Goal: Information Seeking & Learning: Learn about a topic

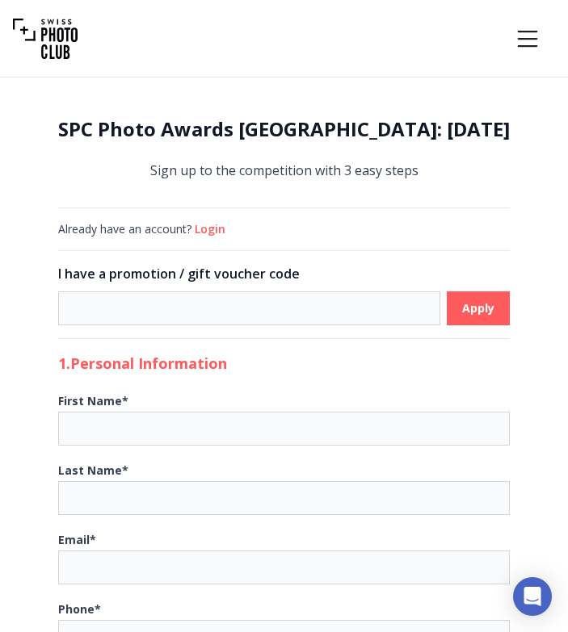
click at [528, 35] on icon "Menu" at bounding box center [527, 38] width 29 height 29
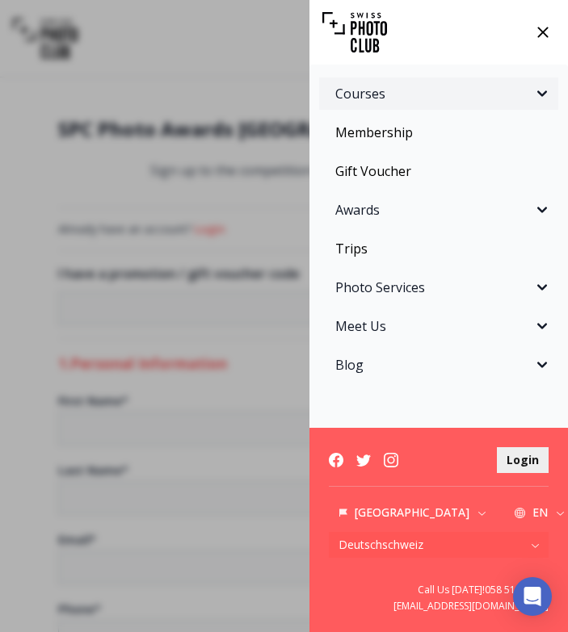
click at [371, 88] on span "Courses" at bounding box center [433, 93] width 197 height 19
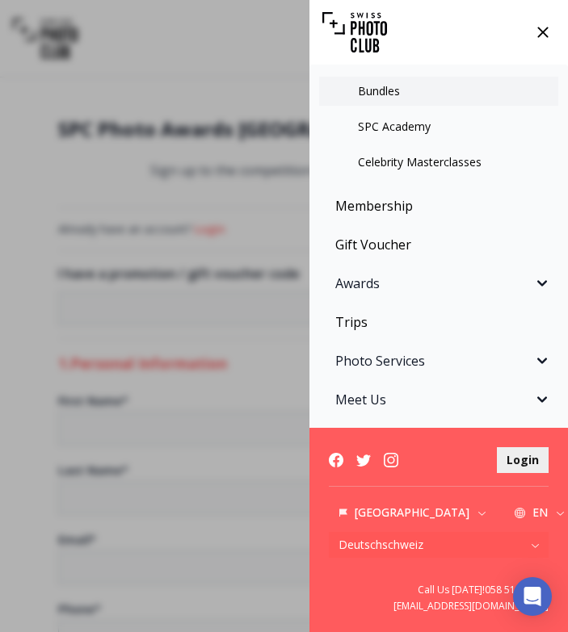
scroll to position [212, 0]
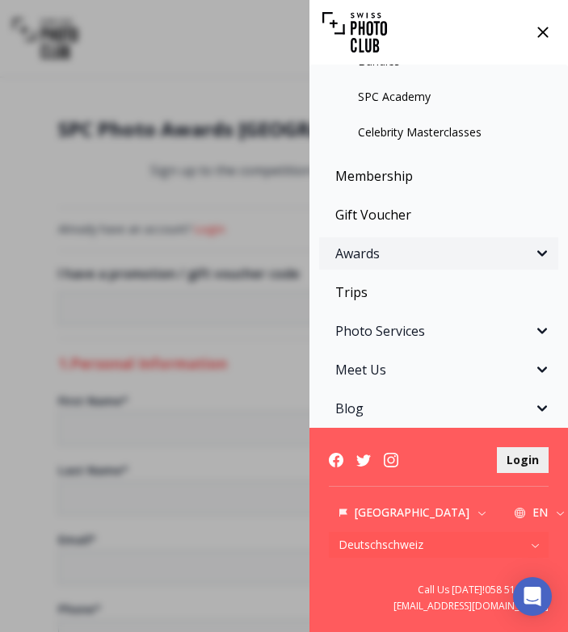
click at [399, 254] on span "Awards" at bounding box center [433, 253] width 197 height 19
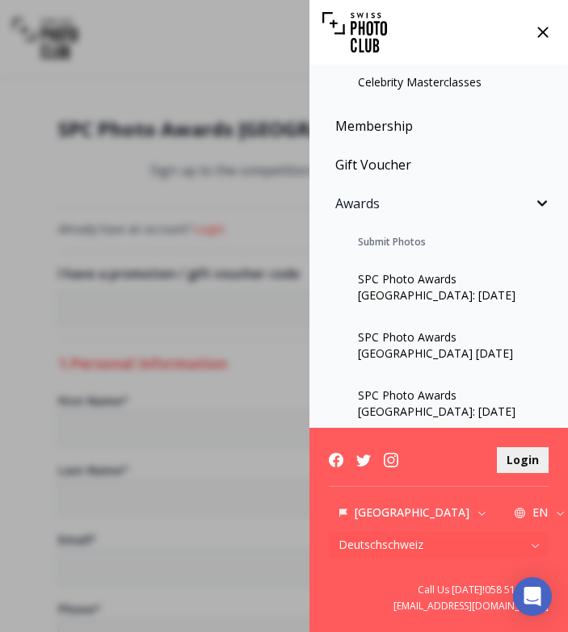
scroll to position [267, 0]
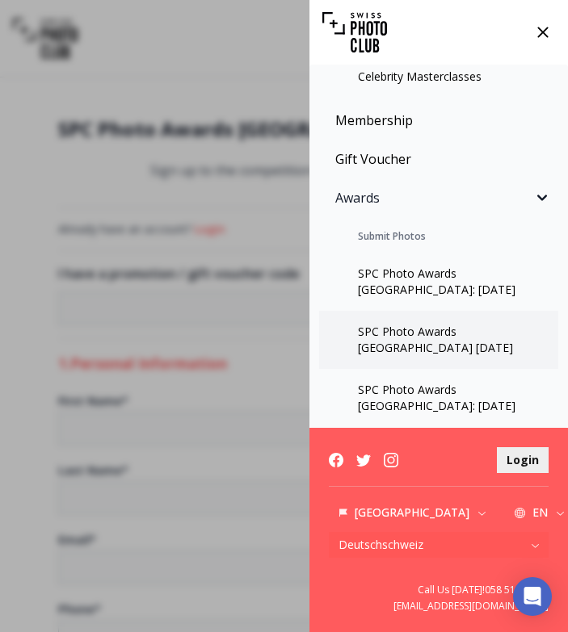
click at [396, 339] on link "SPC Photo Awards [GEOGRAPHIC_DATA] [DATE]" at bounding box center [438, 340] width 239 height 58
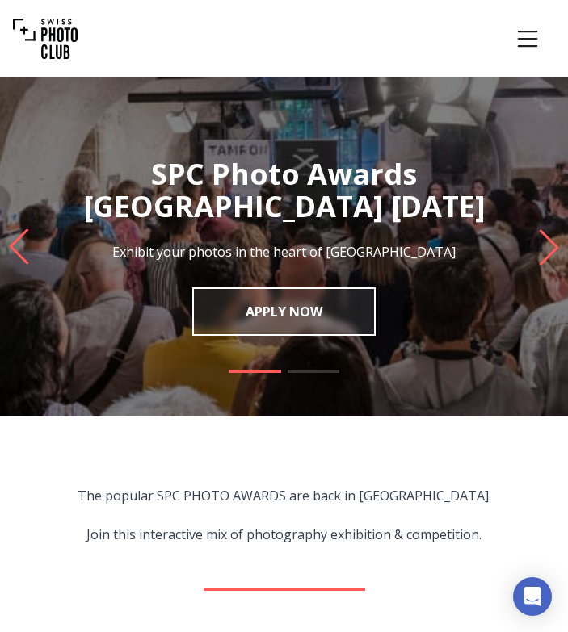
click at [530, 33] on icon "Menu" at bounding box center [527, 38] width 29 height 29
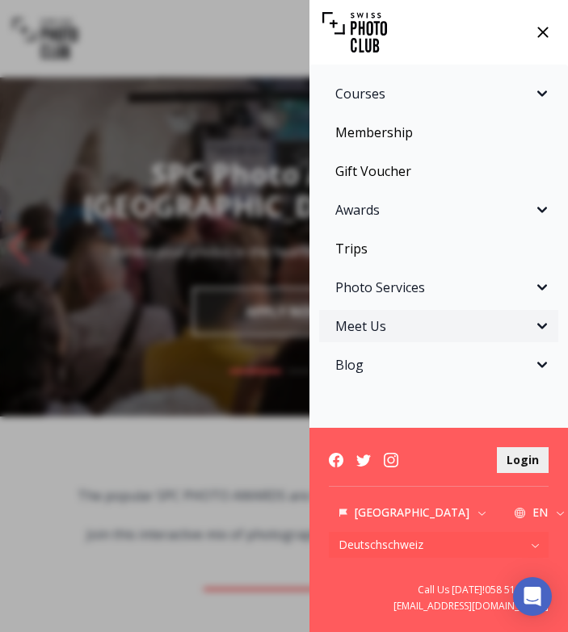
click at [376, 328] on span "Meet Us" at bounding box center [433, 326] width 197 height 19
click at [385, 299] on button "Photo Services" at bounding box center [438, 287] width 239 height 32
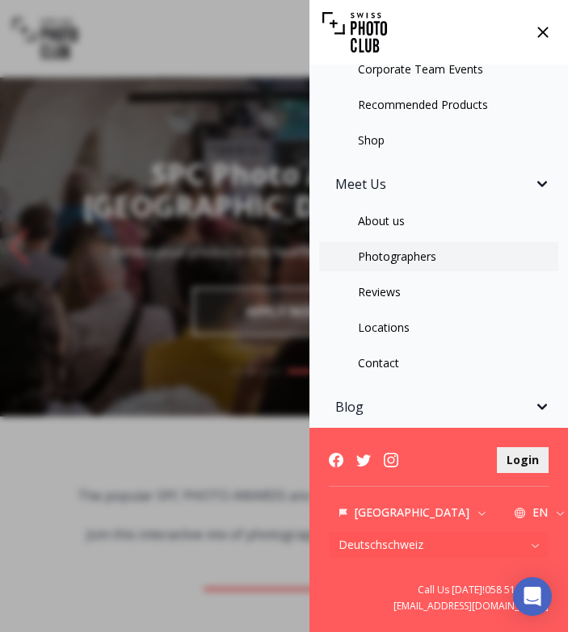
scroll to position [334, 0]
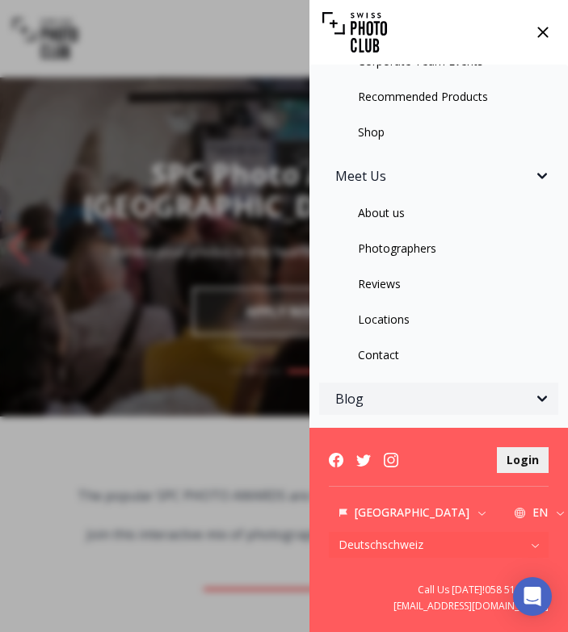
click at [378, 401] on span "Blog" at bounding box center [433, 398] width 197 height 19
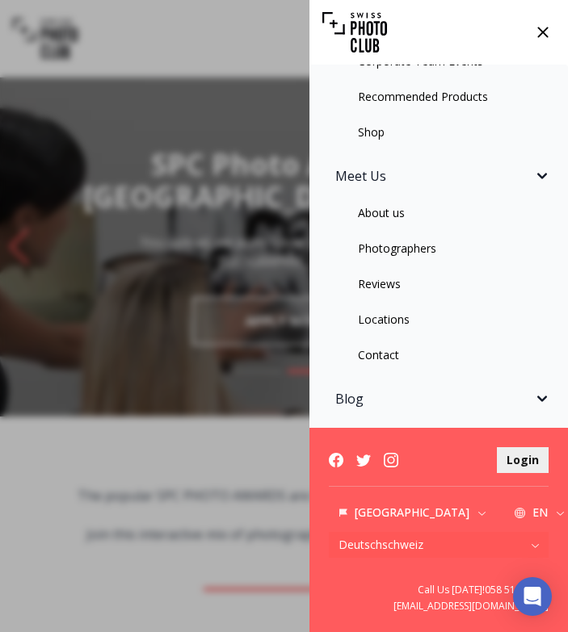
scroll to position [412, 0]
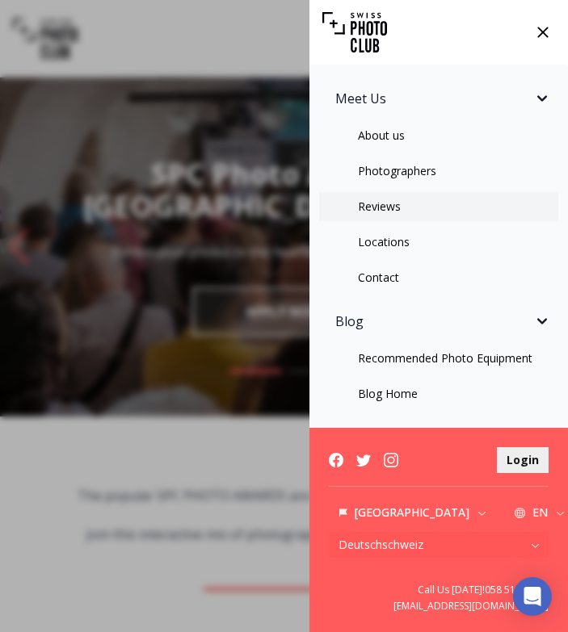
click at [375, 202] on link "Reviews" at bounding box center [438, 206] width 239 height 29
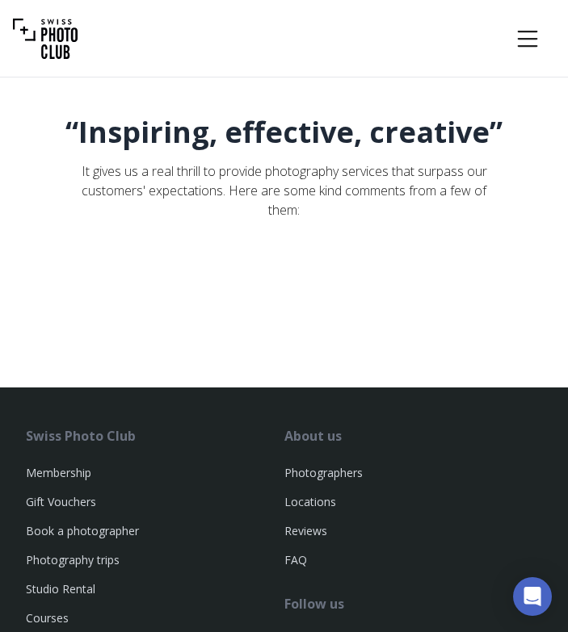
scroll to position [9, 0]
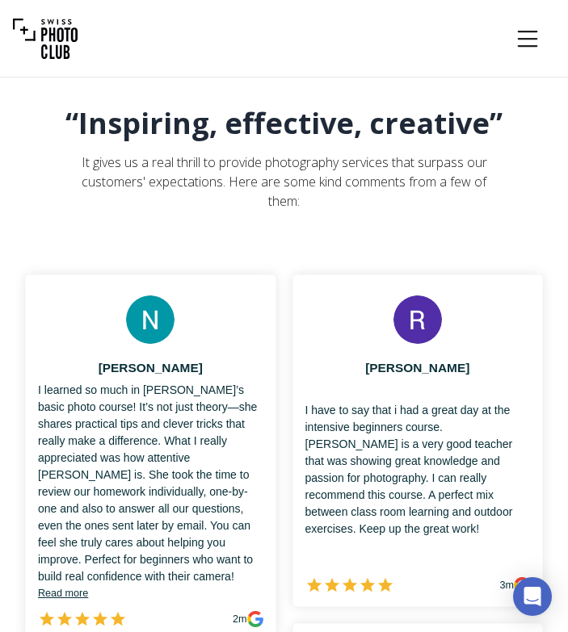
click at [521, 57] on button "Menu" at bounding box center [527, 38] width 55 height 55
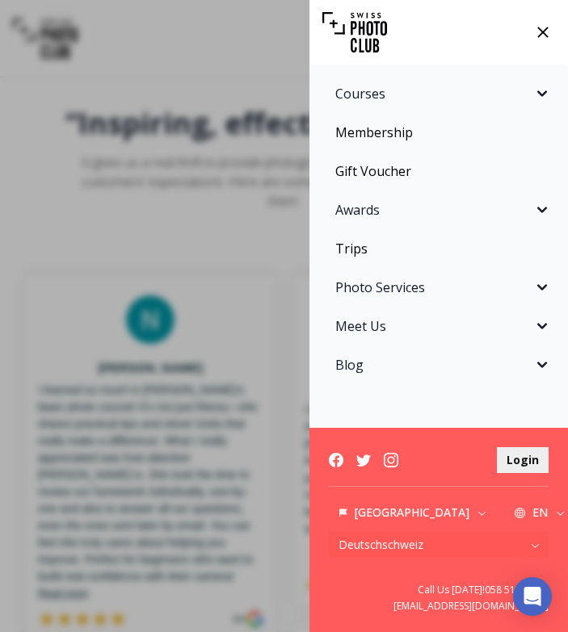
click at [521, 57] on div at bounding box center [438, 32] width 258 height 65
click at [541, 36] on icon at bounding box center [542, 32] width 24 height 24
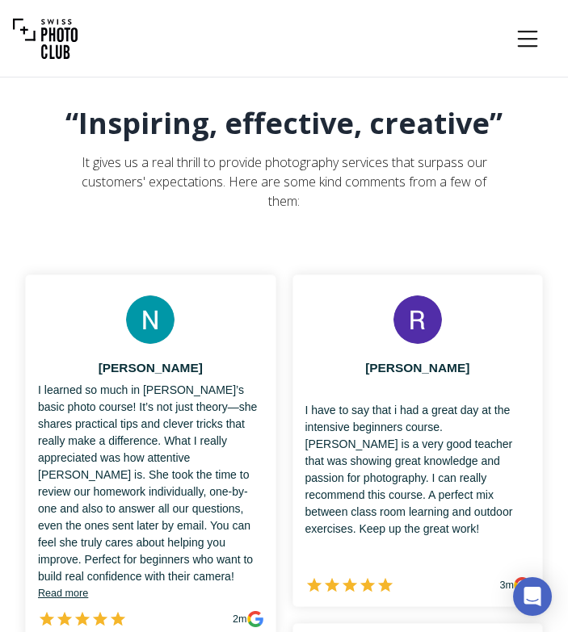
click at [541, 36] on icon "Menu" at bounding box center [527, 38] width 29 height 29
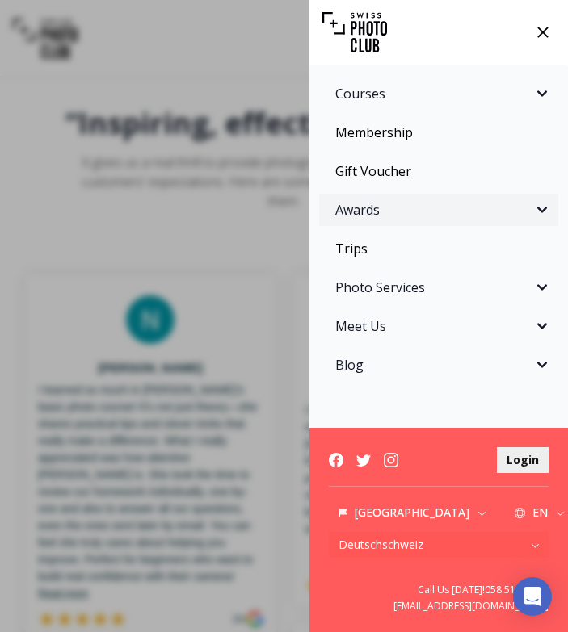
click at [439, 218] on span "Awards" at bounding box center [433, 209] width 197 height 19
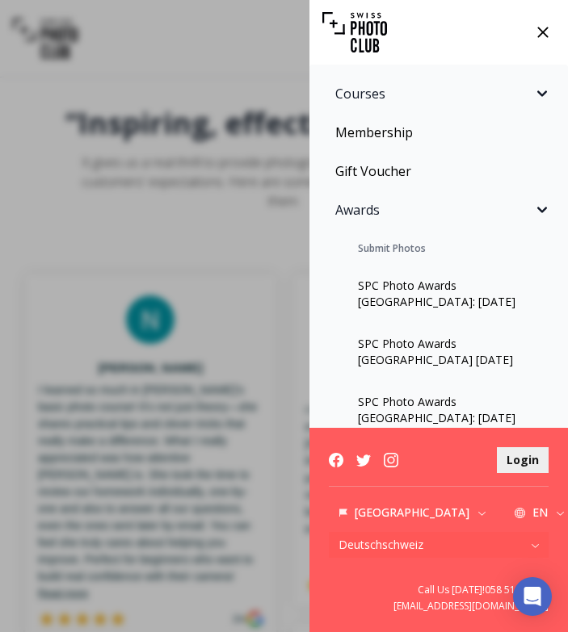
click at [417, 245] on div "Submit Photos" at bounding box center [438, 249] width 239 height 32
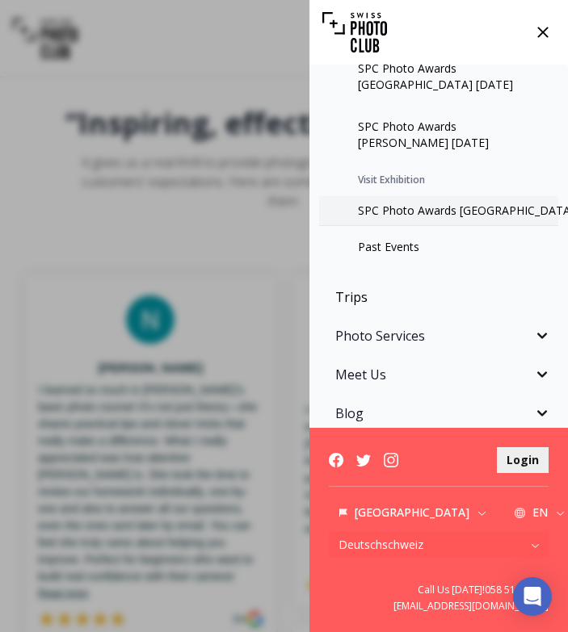
scroll to position [392, 0]
click at [363, 298] on link "Trips" at bounding box center [438, 296] width 239 height 32
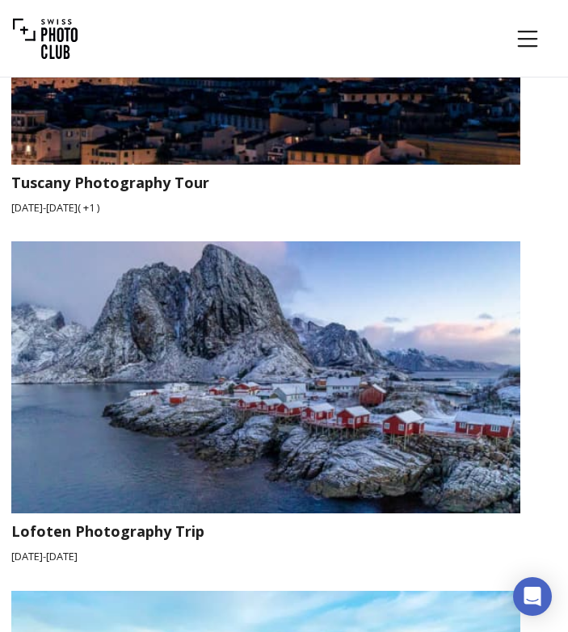
scroll to position [3590, 2]
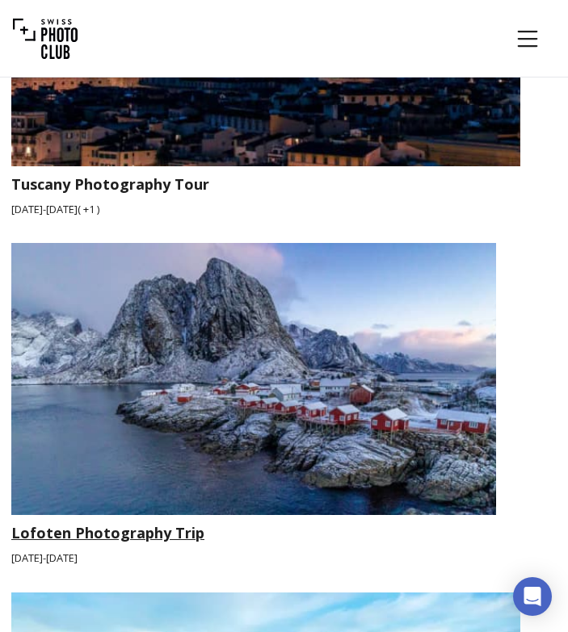
click at [126, 522] on h3 "Lofoten Photography Trip" at bounding box center [282, 533] width 542 height 23
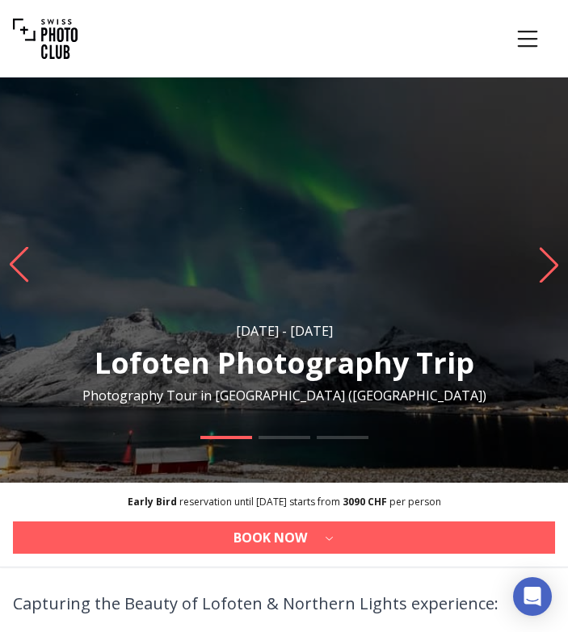
scroll to position [48, 0]
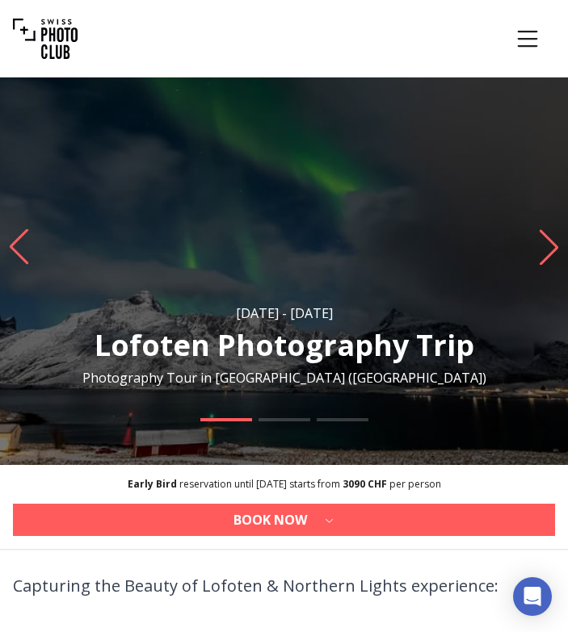
click at [551, 261] on icon "Next slide" at bounding box center [549, 247] width 22 height 36
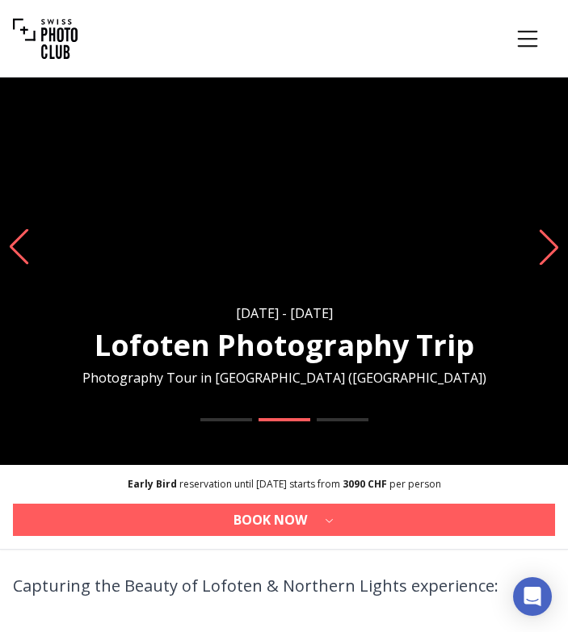
click at [550, 259] on icon "Next slide" at bounding box center [549, 247] width 22 height 36
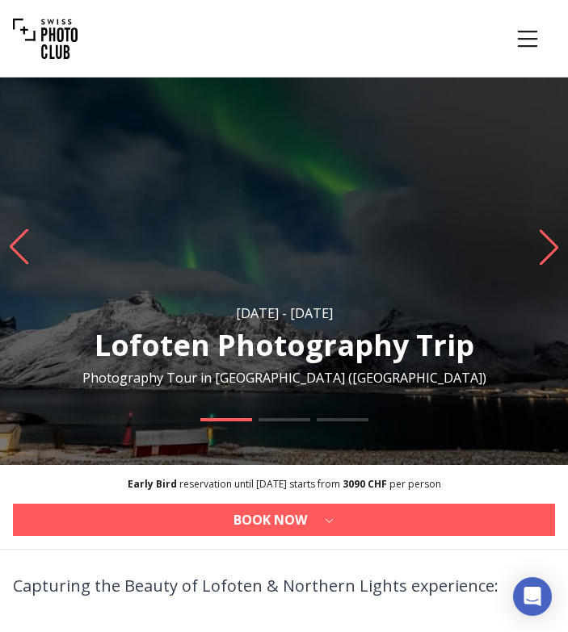
click at [550, 259] on icon "Next slide" at bounding box center [549, 247] width 22 height 36
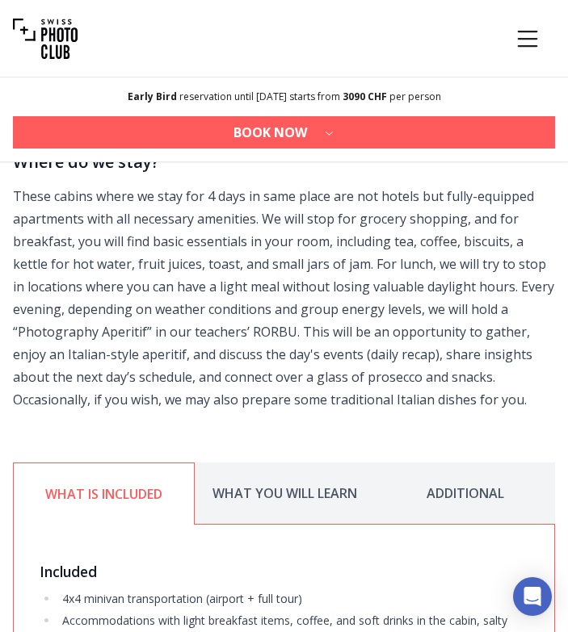
scroll to position [2967, 0]
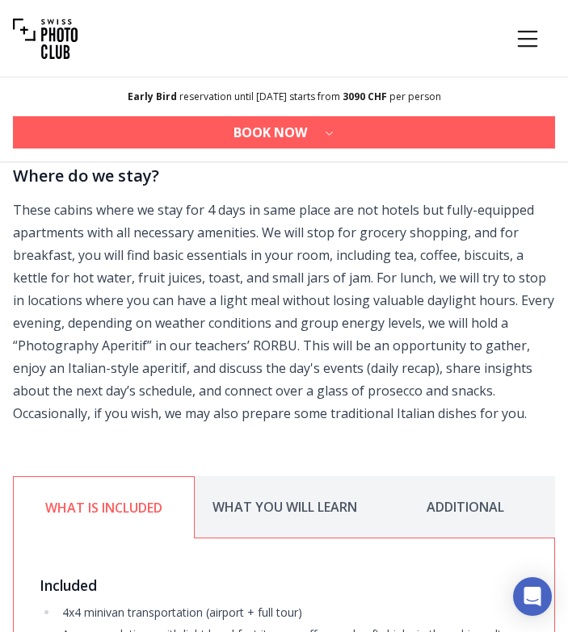
click at [279, 476] on button "WHAT YOU WILL LEARN" at bounding box center [285, 507] width 180 height 62
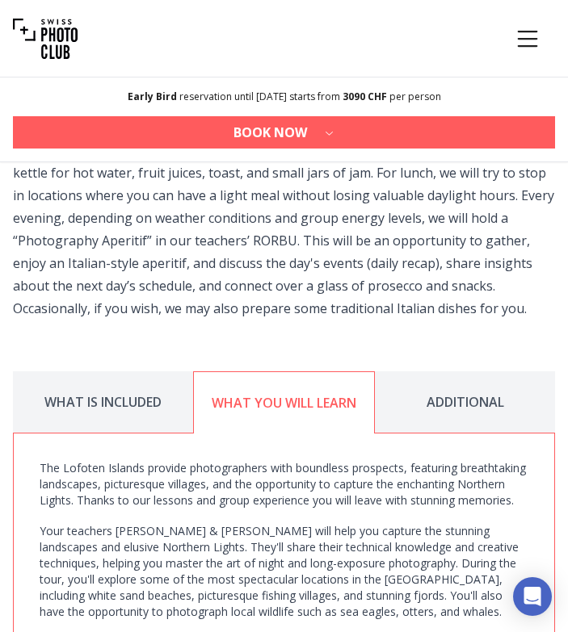
scroll to position [3078, 0]
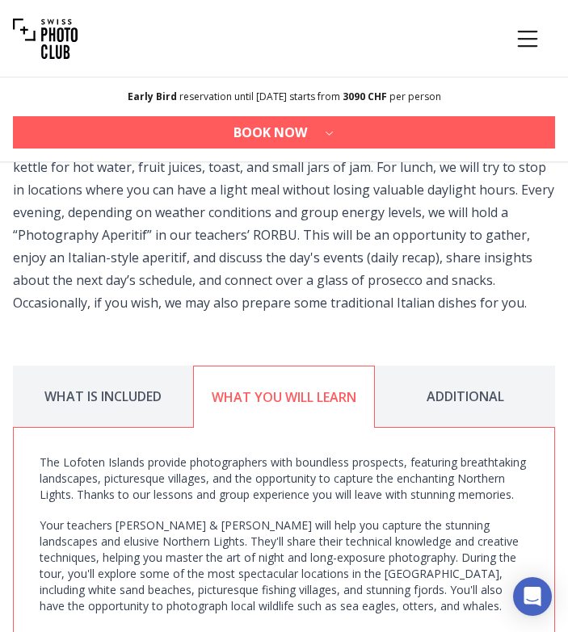
click at [450, 366] on button "ADDITIONAL" at bounding box center [465, 397] width 180 height 62
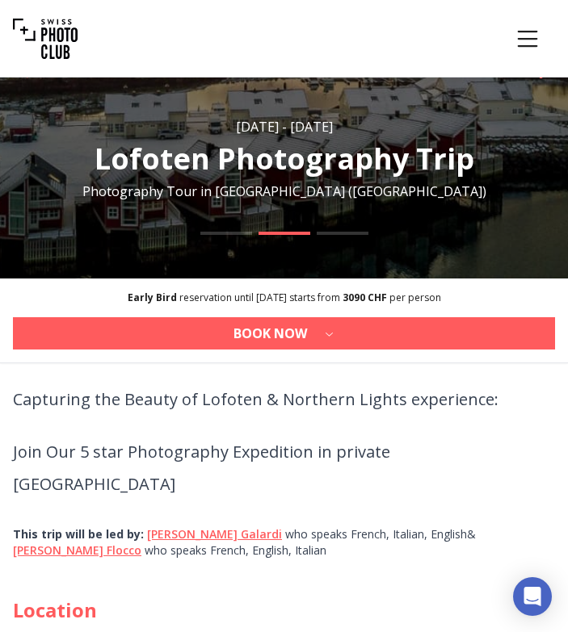
scroll to position [0, 0]
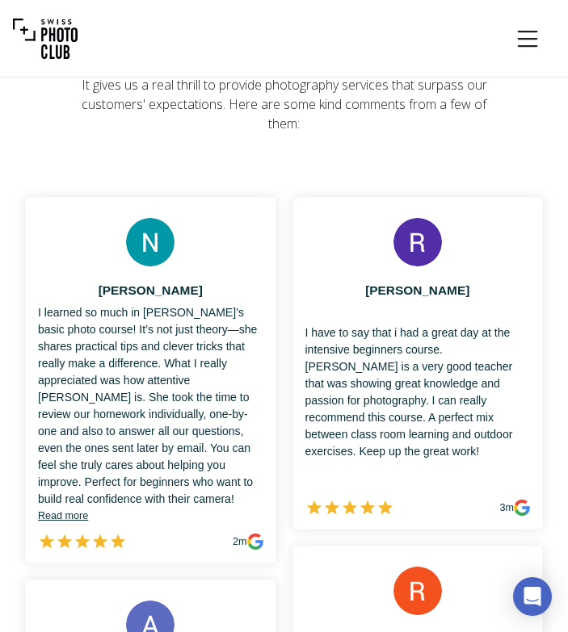
scroll to position [89, 0]
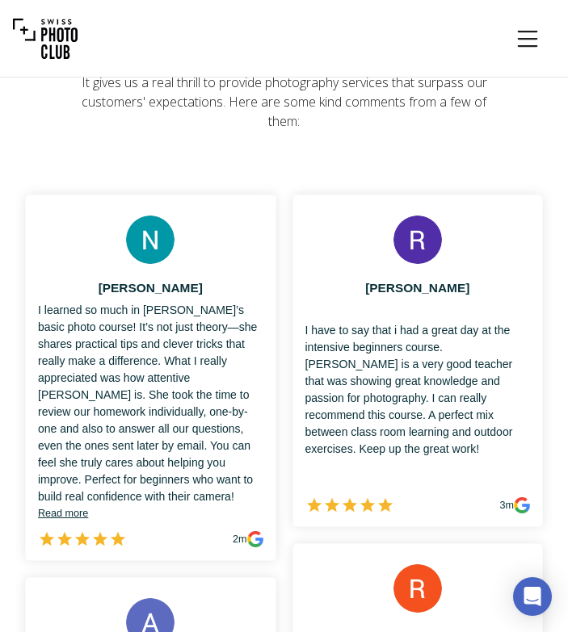
click at [520, 36] on icon "Menu" at bounding box center [527, 38] width 29 height 29
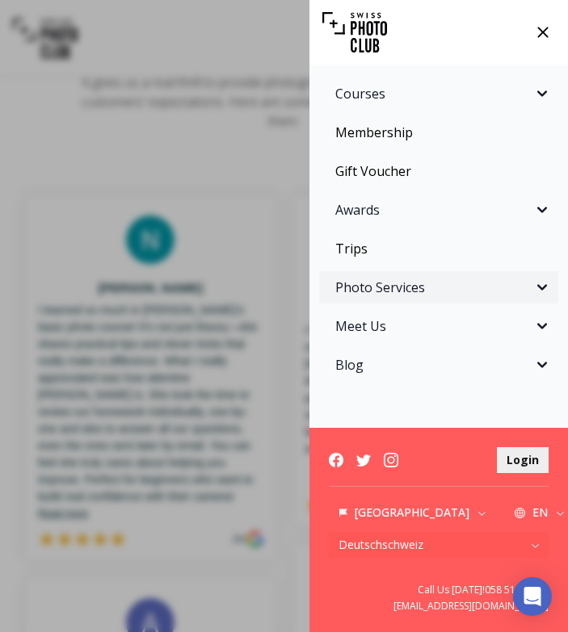
click at [424, 295] on span "Photo Services" at bounding box center [433, 287] width 197 height 19
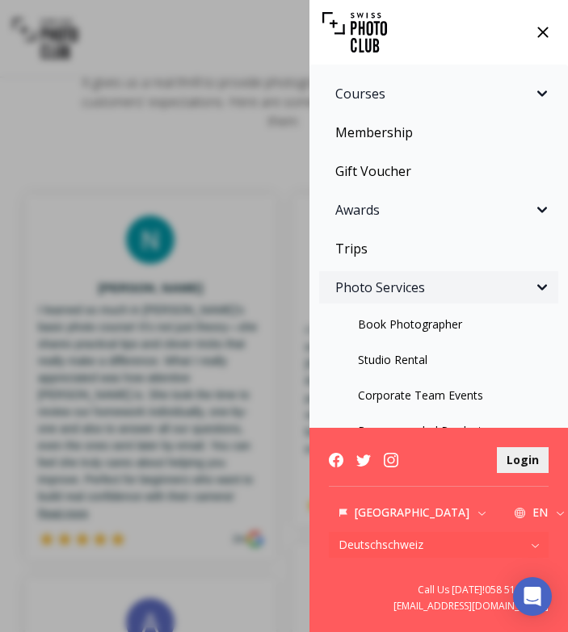
click at [422, 294] on span "Photo Services" at bounding box center [433, 287] width 197 height 19
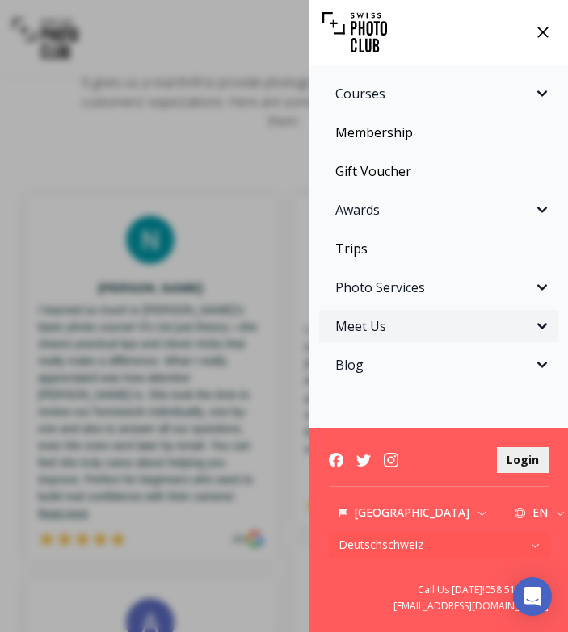
click at [422, 329] on span "Meet Us" at bounding box center [433, 326] width 197 height 19
click at [402, 362] on link "About us" at bounding box center [438, 363] width 239 height 29
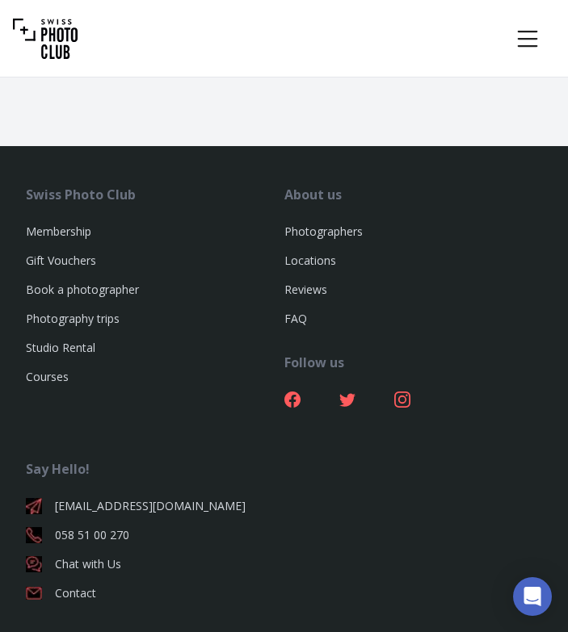
scroll to position [4322, 0]
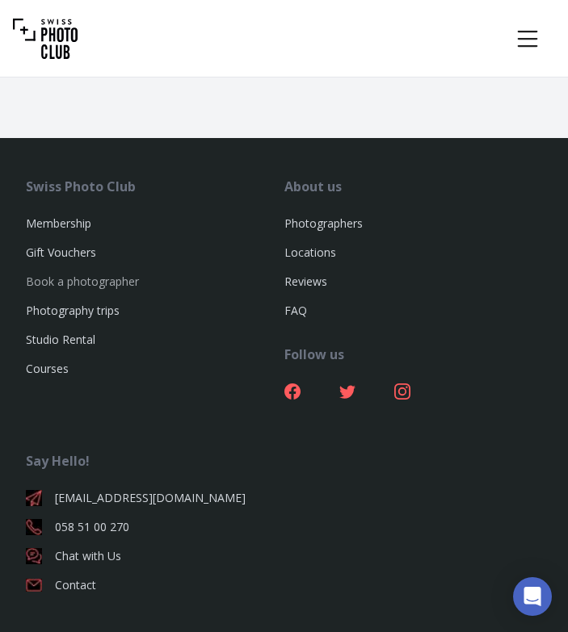
click at [75, 274] on link "Book a photographer" at bounding box center [82, 281] width 113 height 15
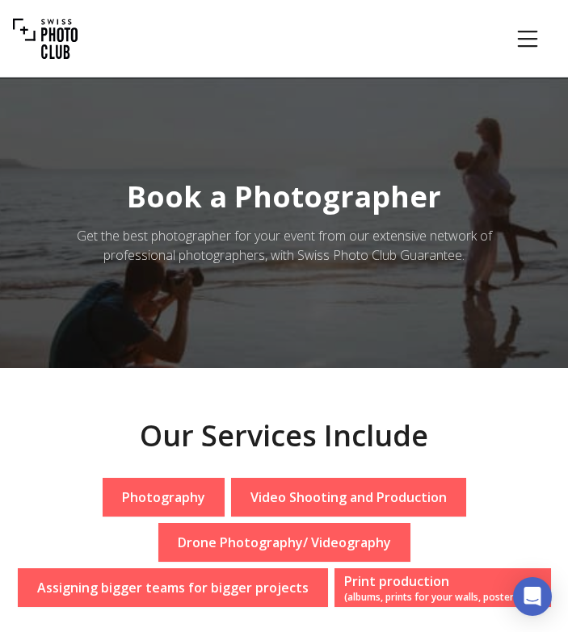
click at [537, 34] on icon "Menu" at bounding box center [527, 38] width 29 height 29
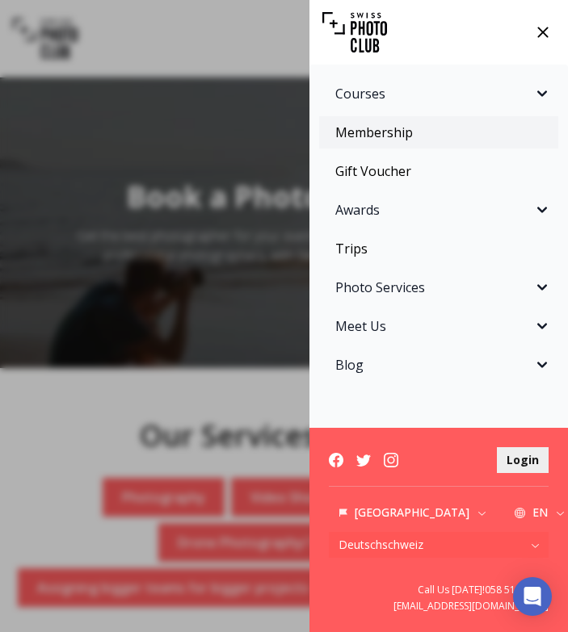
click at [400, 140] on link "Membership" at bounding box center [438, 132] width 239 height 32
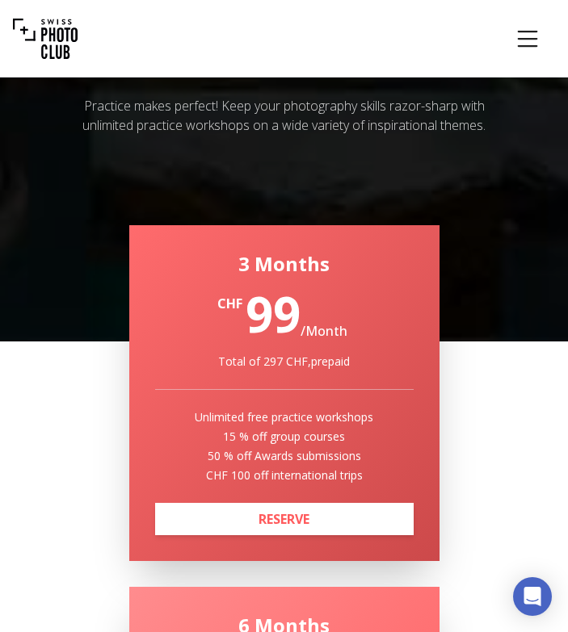
scroll to position [239, 0]
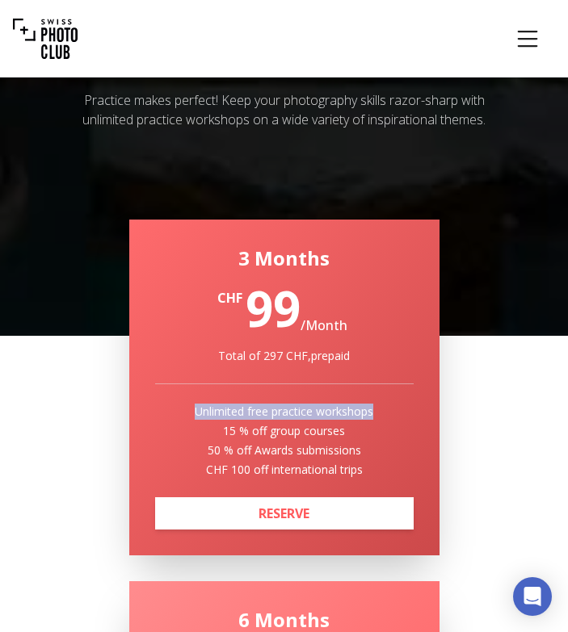
drag, startPoint x: 194, startPoint y: 413, endPoint x: 378, endPoint y: 407, distance: 184.2
click at [378, 407] on p "Unlimited free practice workshops" at bounding box center [284, 412] width 258 height 16
click at [377, 405] on p "Unlimited free practice workshops" at bounding box center [284, 412] width 258 height 16
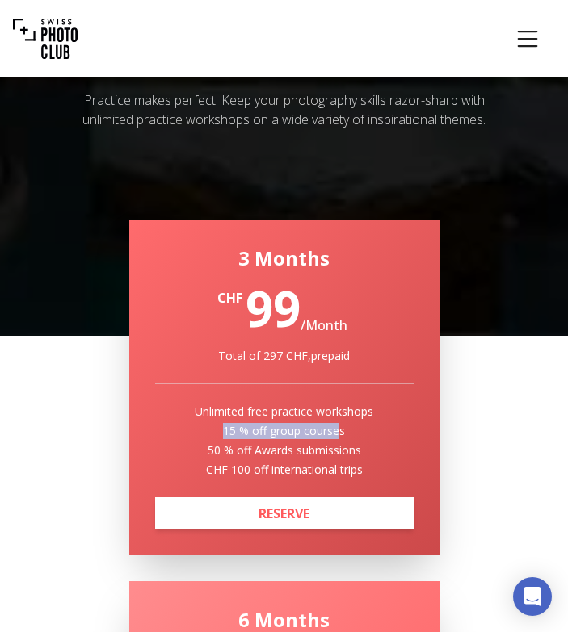
drag, startPoint x: 212, startPoint y: 426, endPoint x: 336, endPoint y: 432, distance: 123.7
click at [336, 432] on p "15 % off group courses" at bounding box center [284, 431] width 258 height 16
click at [267, 434] on p "15 % off group courses" at bounding box center [284, 431] width 258 height 16
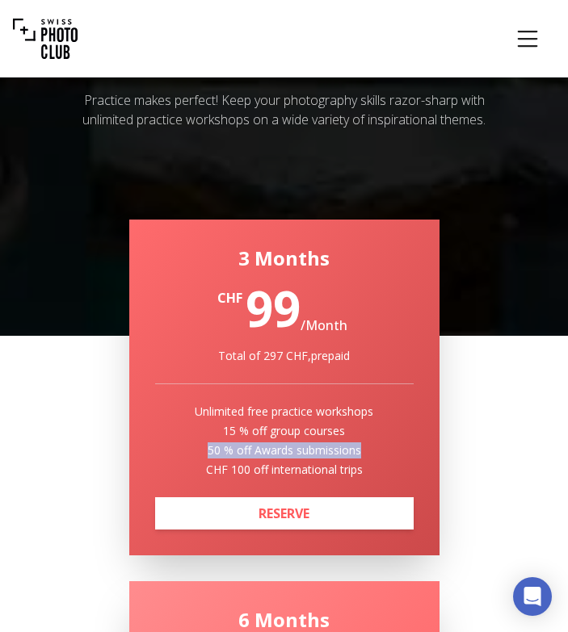
drag, startPoint x: 208, startPoint y: 447, endPoint x: 374, endPoint y: 447, distance: 166.3
click at [374, 447] on p "50 % off Awards submissions" at bounding box center [284, 450] width 258 height 16
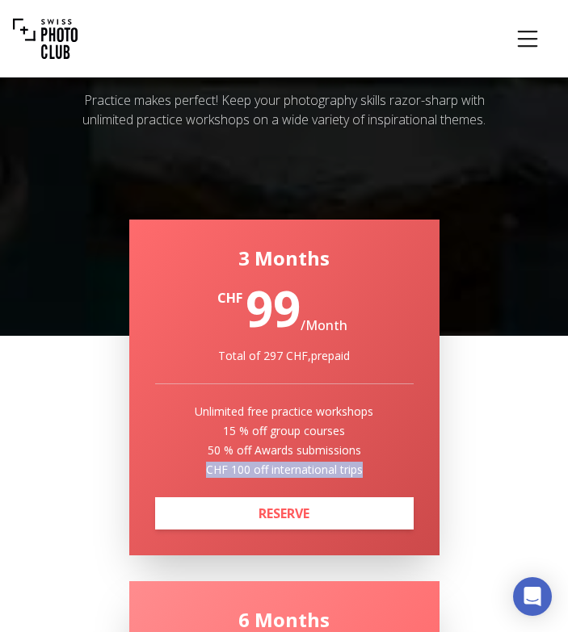
drag, startPoint x: 201, startPoint y: 467, endPoint x: 377, endPoint y: 462, distance: 176.1
click at [376, 462] on p "CHF 100 off international trips" at bounding box center [284, 470] width 258 height 16
click at [377, 462] on p "CHF 100 off international trips" at bounding box center [284, 470] width 258 height 16
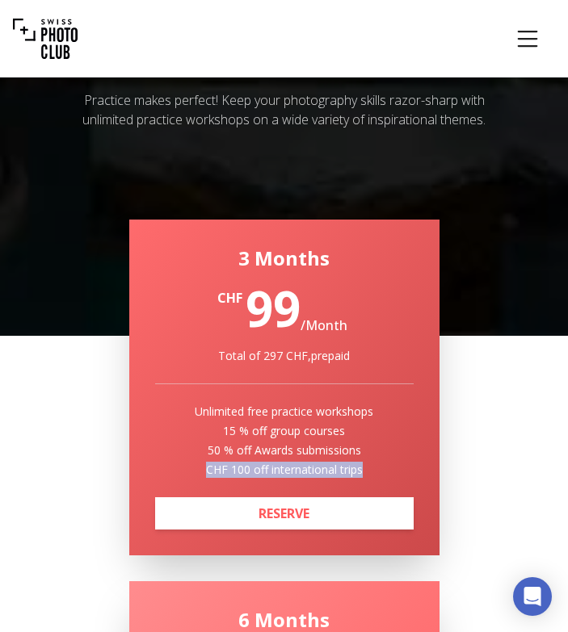
click at [377, 462] on p "CHF 100 off international trips" at bounding box center [284, 470] width 258 height 16
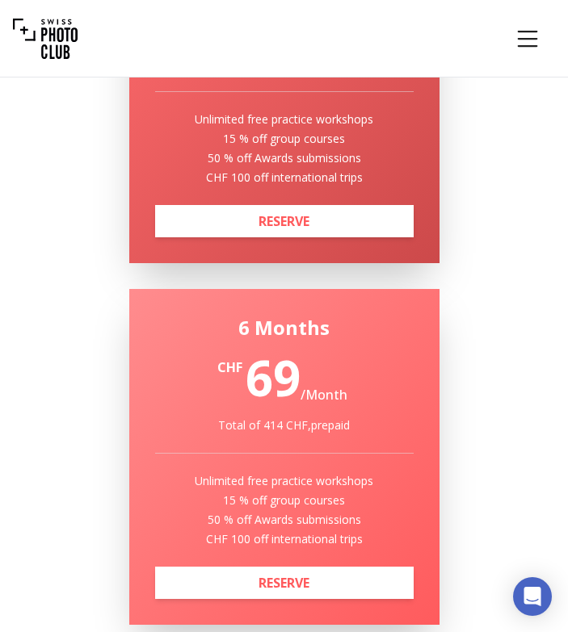
scroll to position [530, 0]
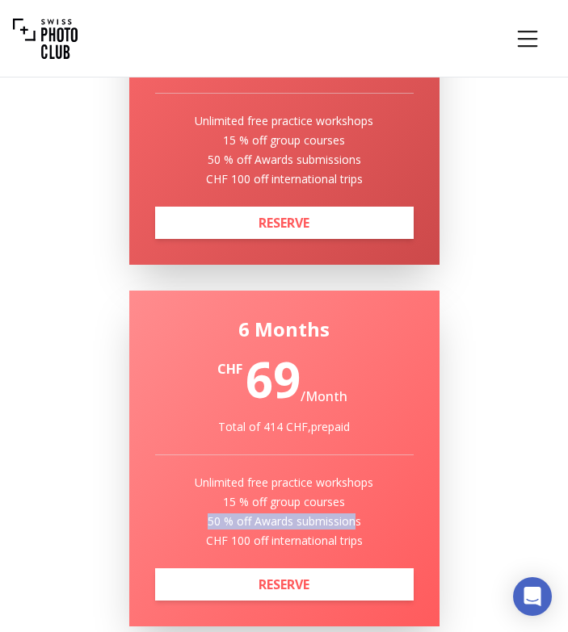
drag, startPoint x: 197, startPoint y: 522, endPoint x: 353, endPoint y: 522, distance: 155.8
click at [353, 521] on p "50 % off Awards submissions" at bounding box center [284, 522] width 258 height 16
click at [353, 522] on p "50 % off Awards submissions" at bounding box center [284, 522] width 258 height 16
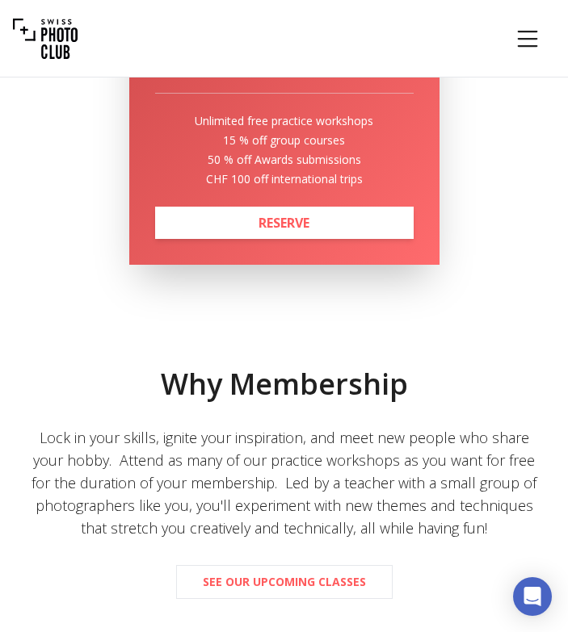
scroll to position [1279, 0]
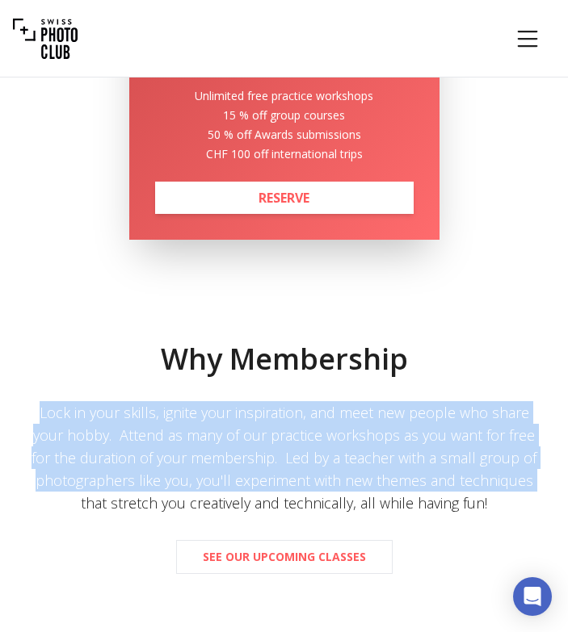
drag, startPoint x: 27, startPoint y: 410, endPoint x: 40, endPoint y: 492, distance: 82.4
click at [39, 492] on div "Lock in your skills, ignite your inspiration, and meet new people who share you…" at bounding box center [284, 457] width 517 height 113
click at [40, 492] on div "Lock in your skills, ignite your inspiration, and meet new people who share you…" at bounding box center [284, 457] width 517 height 113
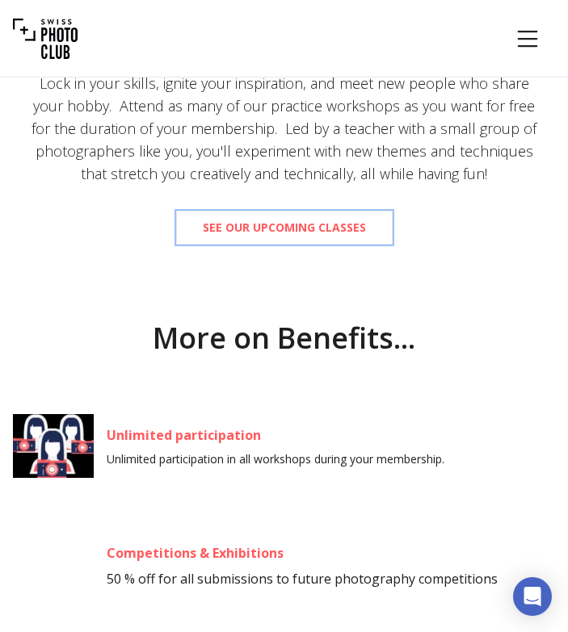
scroll to position [1620, 0]
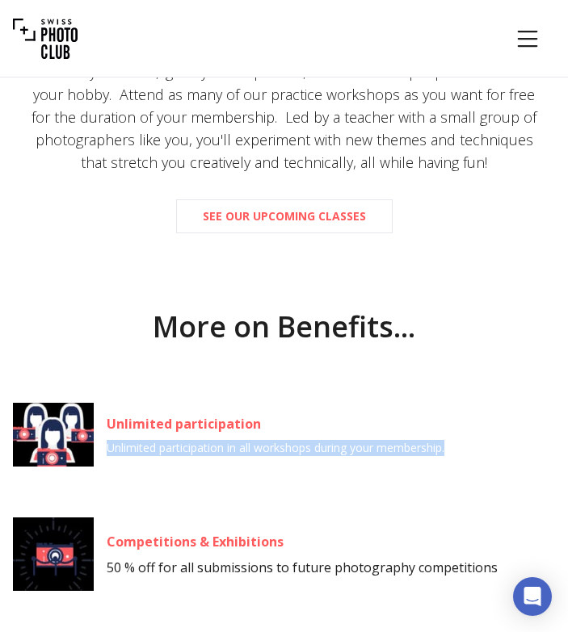
drag, startPoint x: 108, startPoint y: 441, endPoint x: 108, endPoint y: 461, distance: 20.2
click at [107, 461] on div "Unlimited participation Unlimited participation in all workshops during your me…" at bounding box center [284, 435] width 542 height 81
click at [109, 461] on div "Unlimited participation Unlimited participation in all workshops during your me…" at bounding box center [284, 435] width 542 height 81
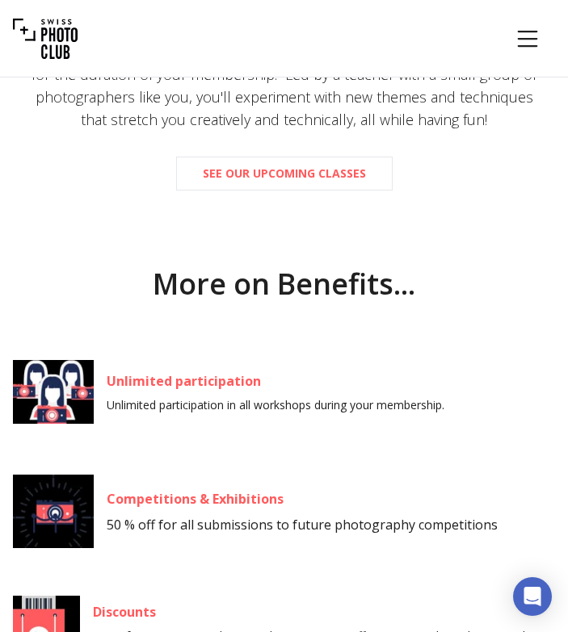
scroll to position [1679, 0]
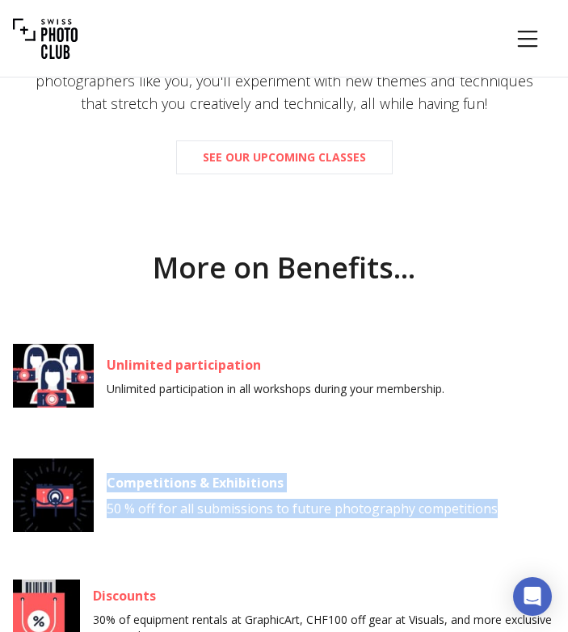
drag, startPoint x: 109, startPoint y: 482, endPoint x: 109, endPoint y: 526, distance: 43.6
click at [108, 526] on div "Competitions & Exhibitions 50 % off for all submissions to future photography c…" at bounding box center [284, 495] width 542 height 81
click at [109, 526] on div "Competitions & Exhibitions 50 % off for all submissions to future photography c…" at bounding box center [284, 495] width 542 height 81
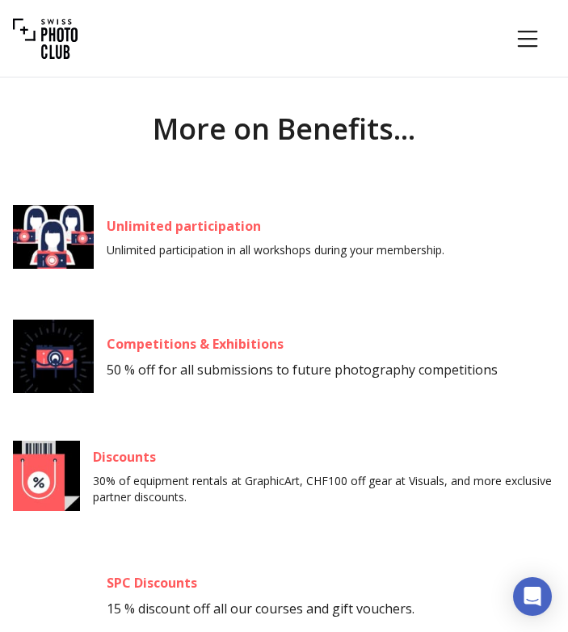
scroll to position [1820, 0]
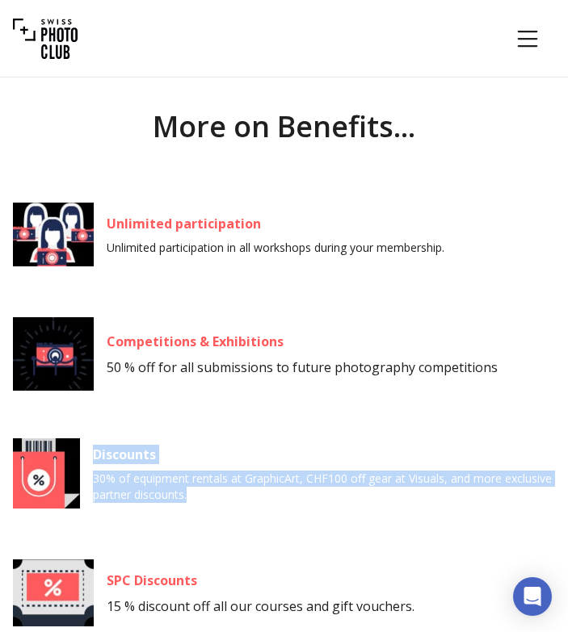
drag, startPoint x: 94, startPoint y: 453, endPoint x: 197, endPoint y: 514, distance: 120.2
click at [197, 514] on div "Unlimited participation Unlimited participation in all workshops during your me…" at bounding box center [284, 414] width 542 height 439
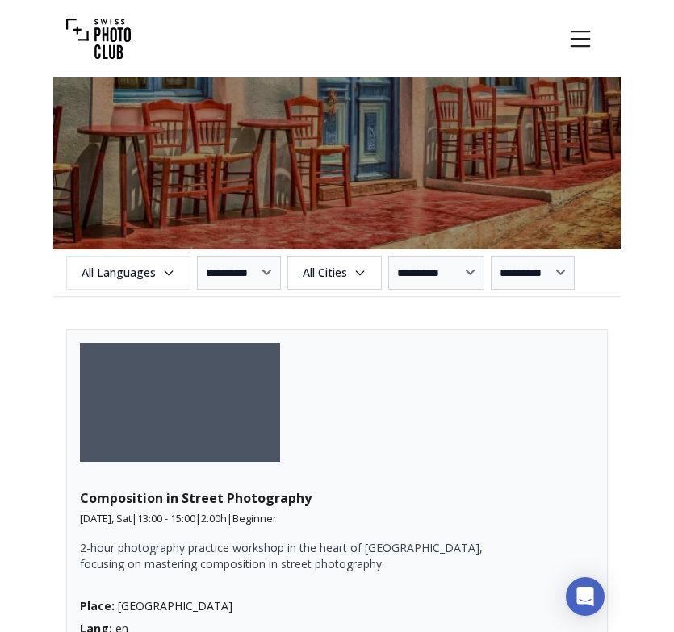
scroll to position [2089, 0]
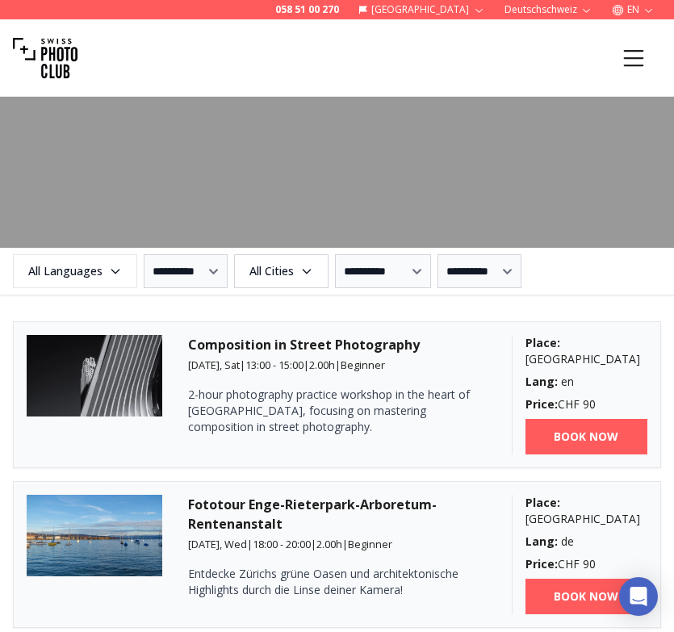
click at [346, 264] on div "**********" at bounding box center [337, 271] width 674 height 34
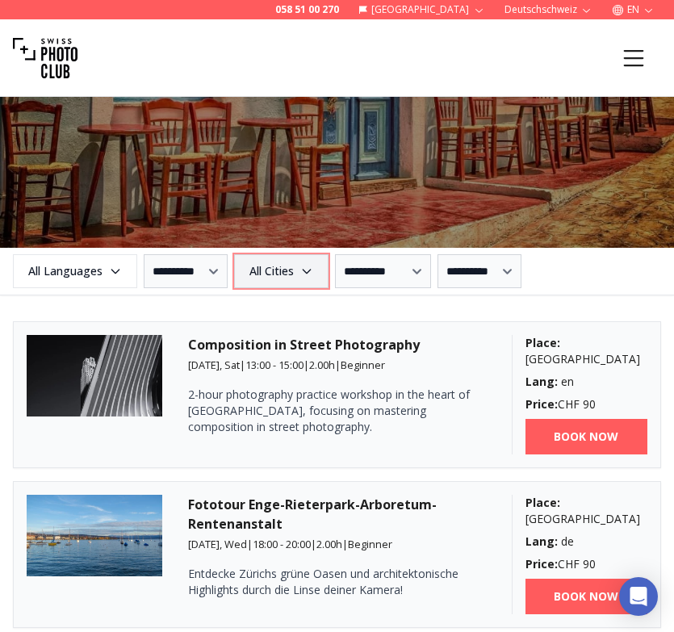
click at [313, 268] on icon "button" at bounding box center [306, 271] width 13 height 13
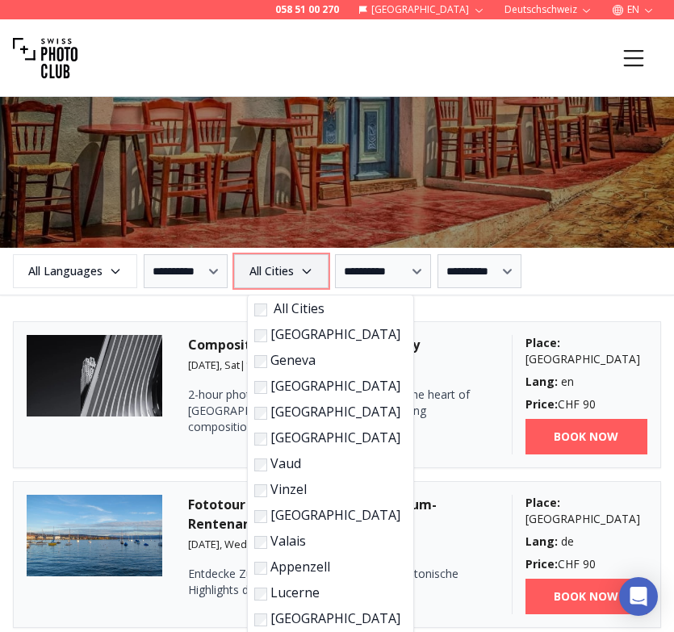
click at [313, 268] on icon "button" at bounding box center [306, 271] width 13 height 13
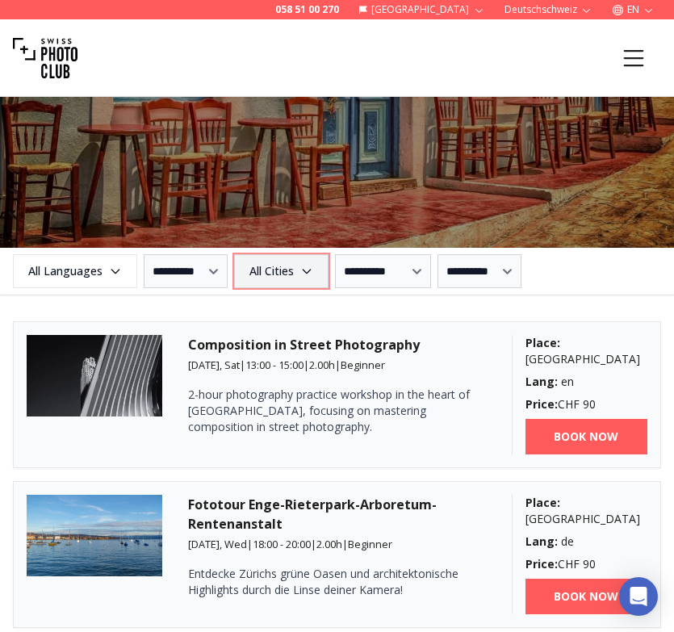
click at [313, 268] on icon "button" at bounding box center [306, 271] width 13 height 13
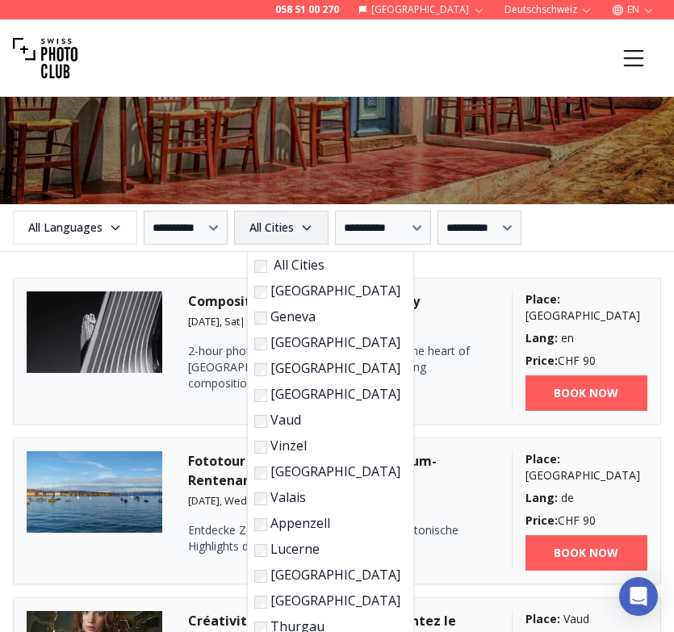
scroll to position [2110, 0]
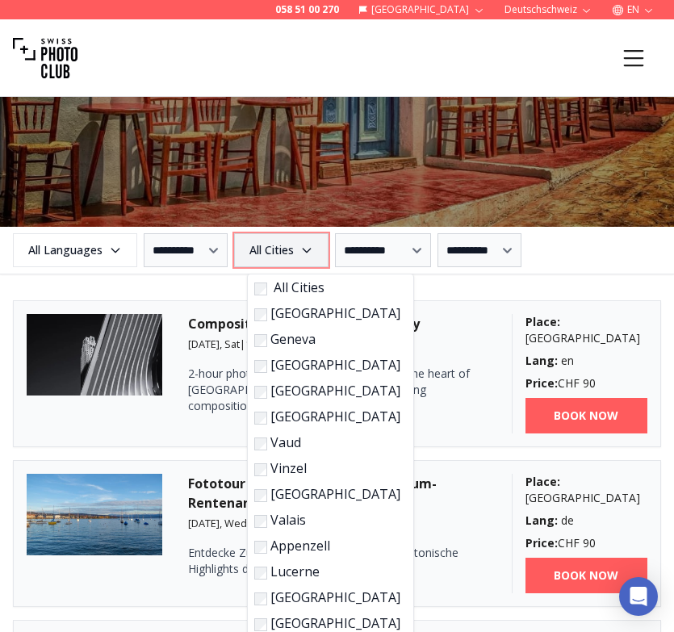
click at [313, 254] on icon "button" at bounding box center [306, 250] width 13 height 13
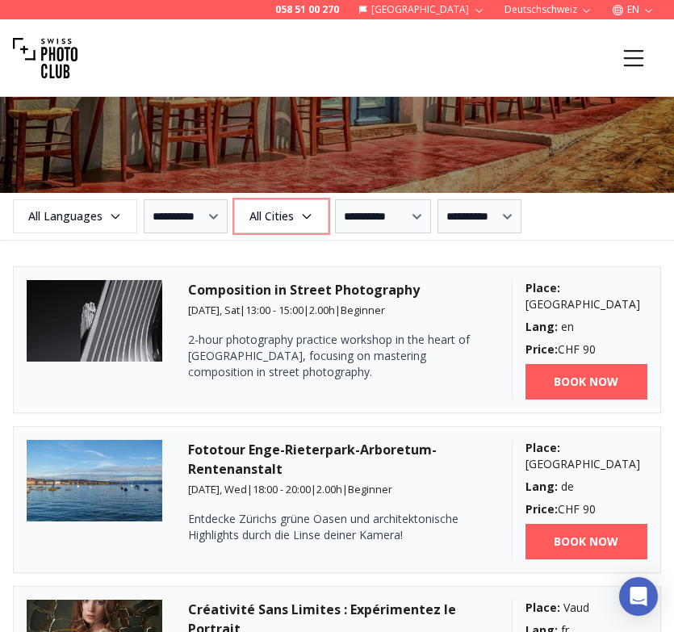
scroll to position [2147, 0]
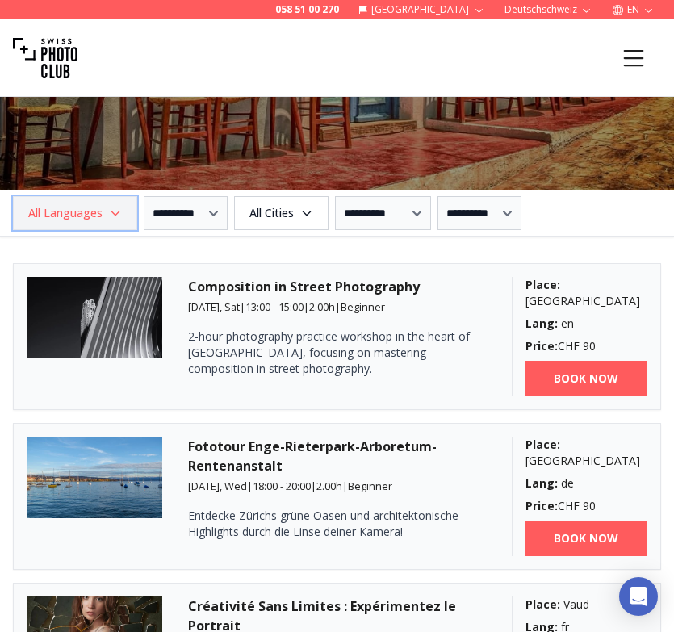
click at [102, 216] on span "All Languages" at bounding box center [74, 213] width 119 height 29
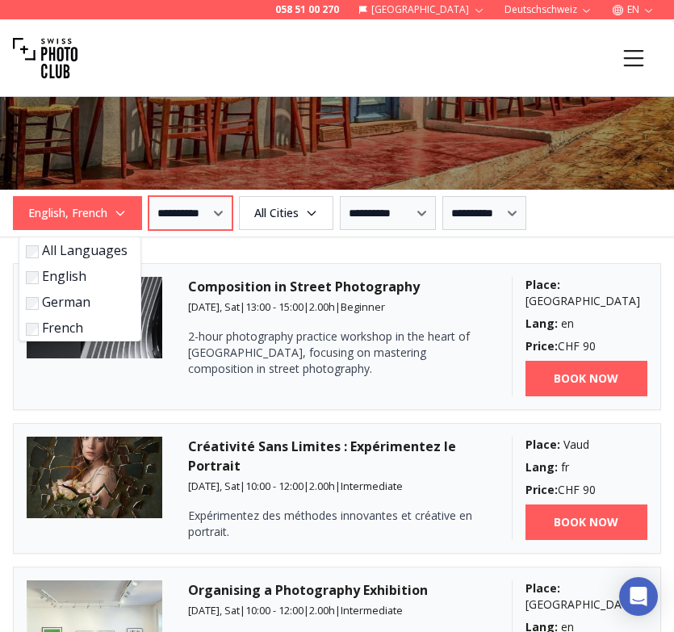
click at [149, 213] on select "**********" at bounding box center [191, 213] width 84 height 34
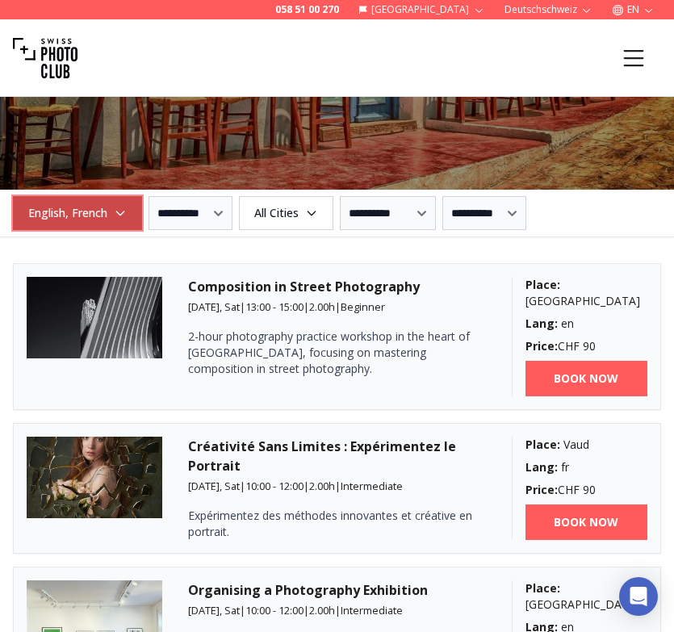
click at [127, 209] on icon "button" at bounding box center [120, 213] width 13 height 13
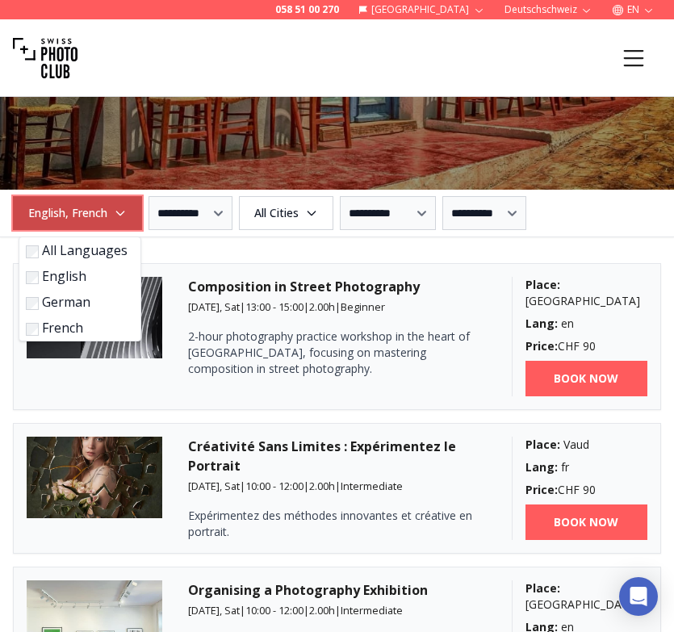
click at [127, 209] on icon "button" at bounding box center [120, 213] width 13 height 13
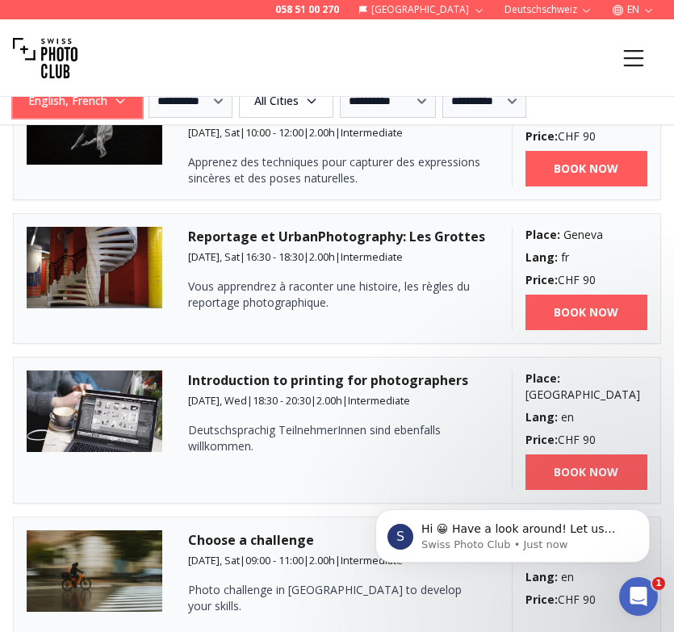
scroll to position [3662, 0]
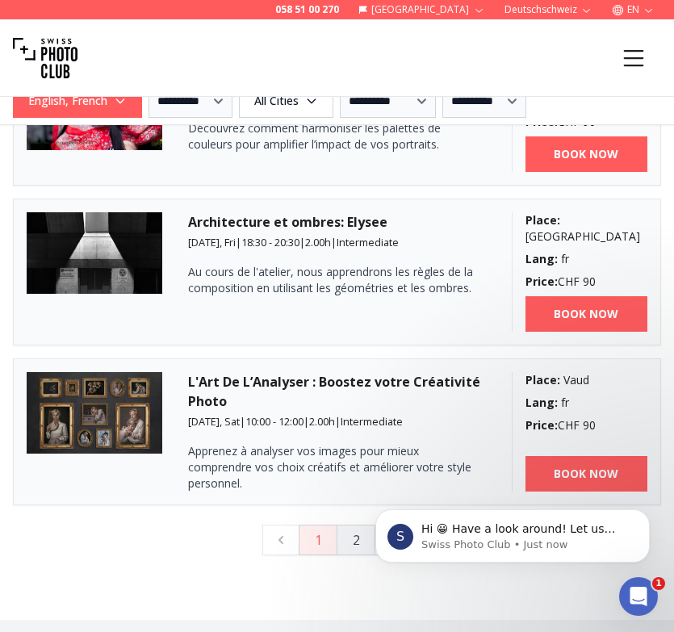
click at [350, 525] on button "2" at bounding box center [356, 540] width 39 height 31
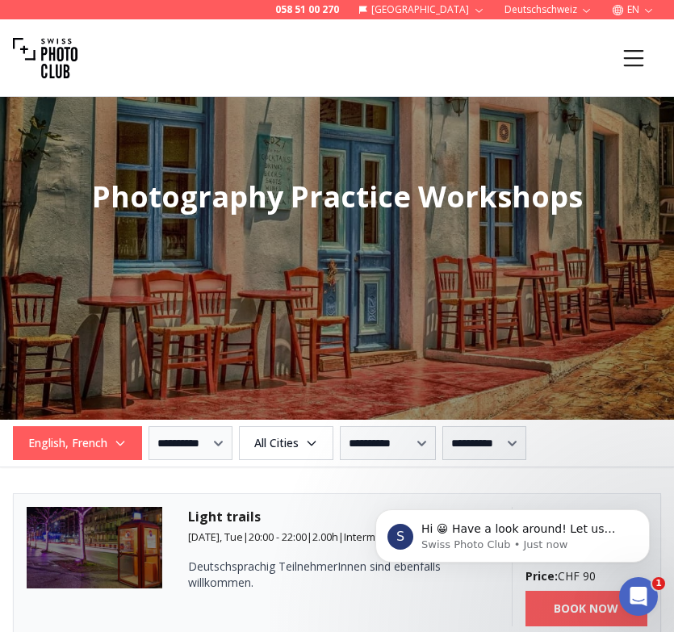
scroll to position [1945, 0]
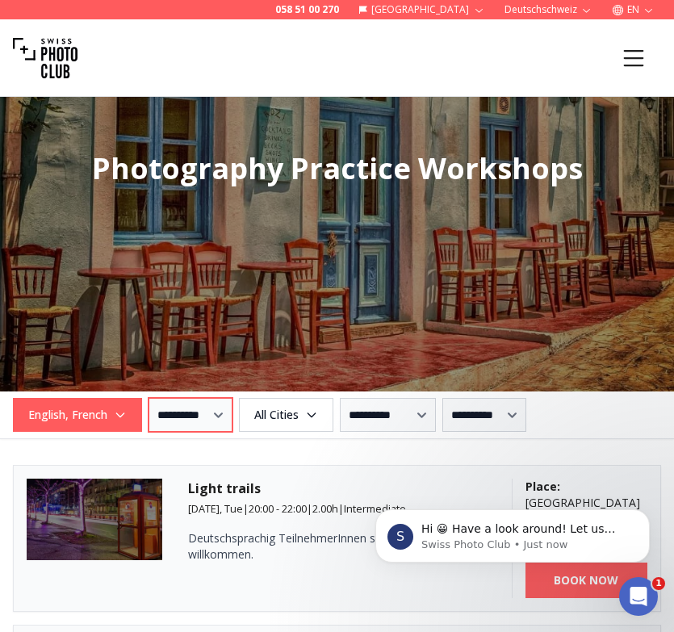
click at [233, 419] on select "**********" at bounding box center [191, 415] width 84 height 34
click at [513, 425] on select "**********" at bounding box center [484, 415] width 84 height 34
click at [398, 422] on select "**********" at bounding box center [388, 415] width 96 height 34
click at [509, 399] on select "**********" at bounding box center [484, 415] width 84 height 34
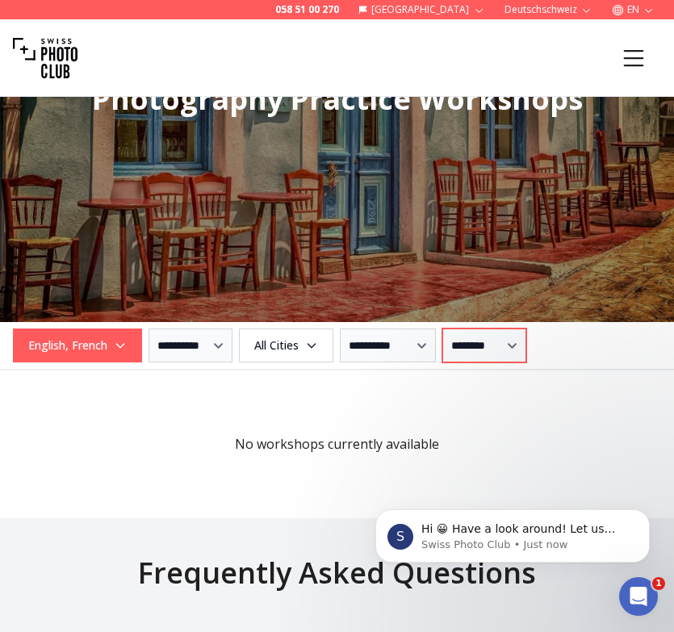
scroll to position [2029, 0]
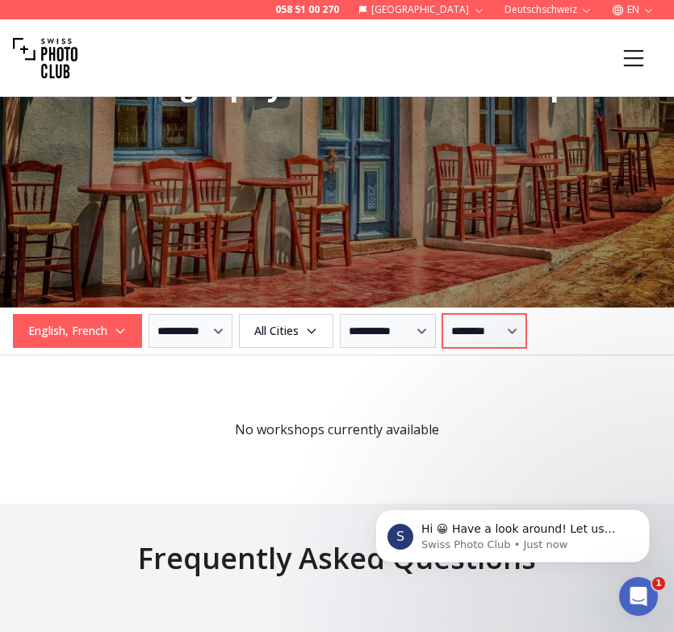
click at [516, 326] on select "**********" at bounding box center [484, 331] width 84 height 34
click at [523, 331] on select "**********" at bounding box center [484, 331] width 84 height 34
click at [507, 337] on select "**********" at bounding box center [484, 331] width 84 height 34
click at [201, 335] on select "**********" at bounding box center [191, 331] width 84 height 34
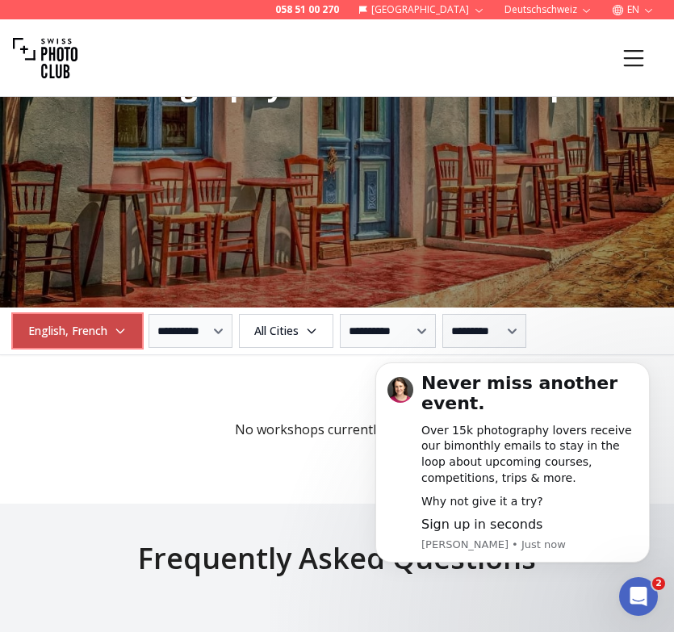
click at [105, 324] on span "English, French" at bounding box center [77, 331] width 124 height 29
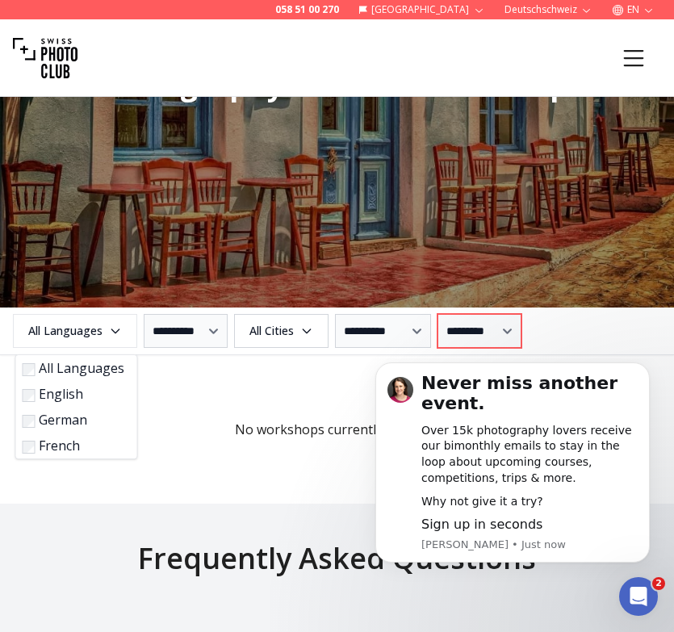
click at [515, 317] on select "**********" at bounding box center [480, 331] width 84 height 34
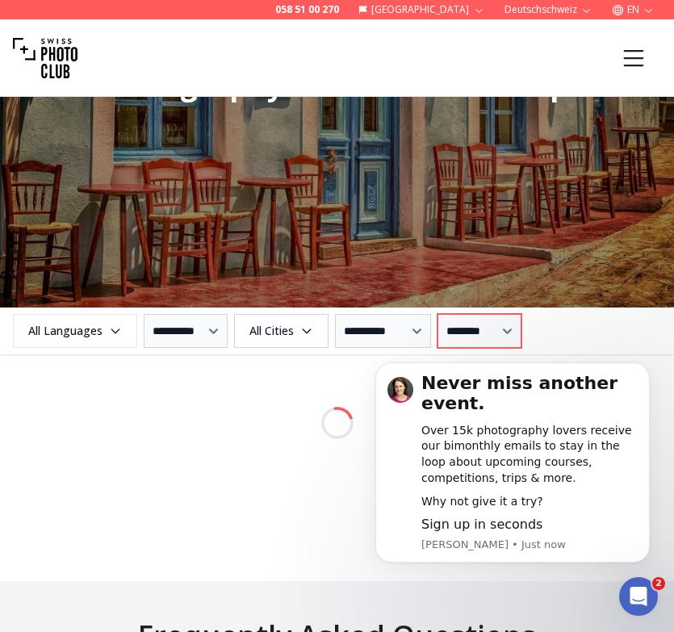
click at [520, 333] on select "**********" at bounding box center [480, 331] width 84 height 34
click at [514, 333] on select "**********" at bounding box center [480, 331] width 84 height 34
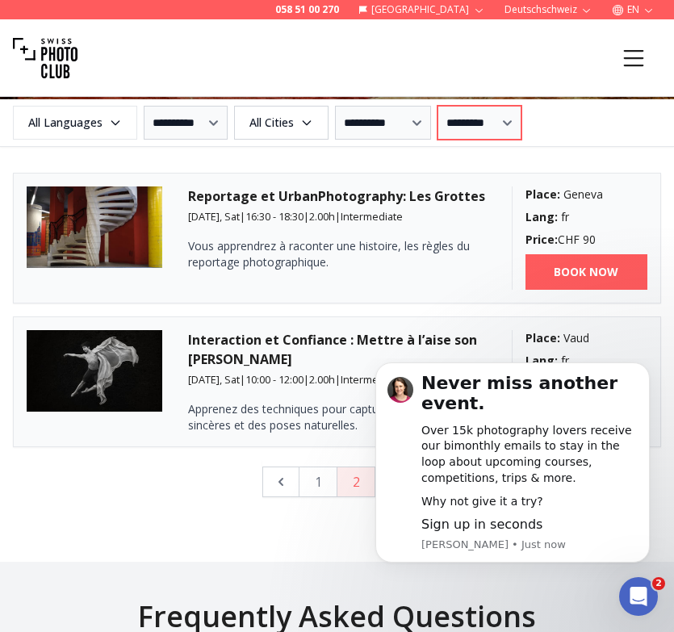
scroll to position [2221, 0]
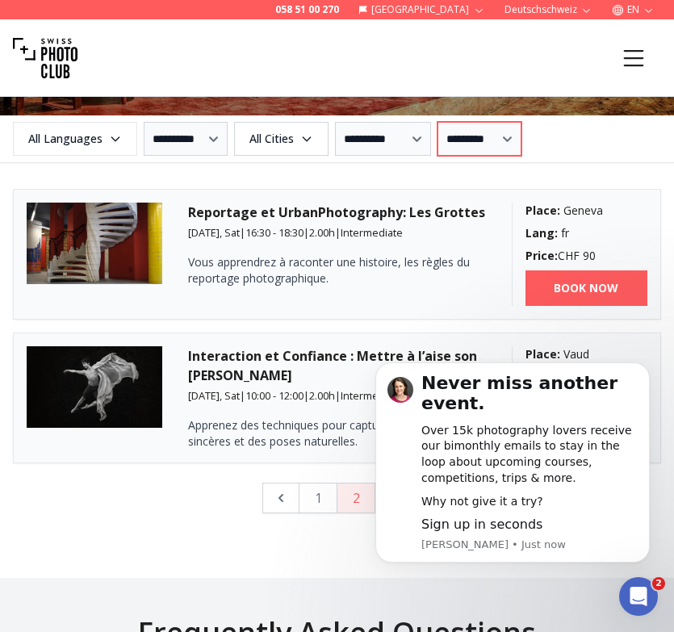
click at [522, 141] on select "**********" at bounding box center [480, 139] width 84 height 34
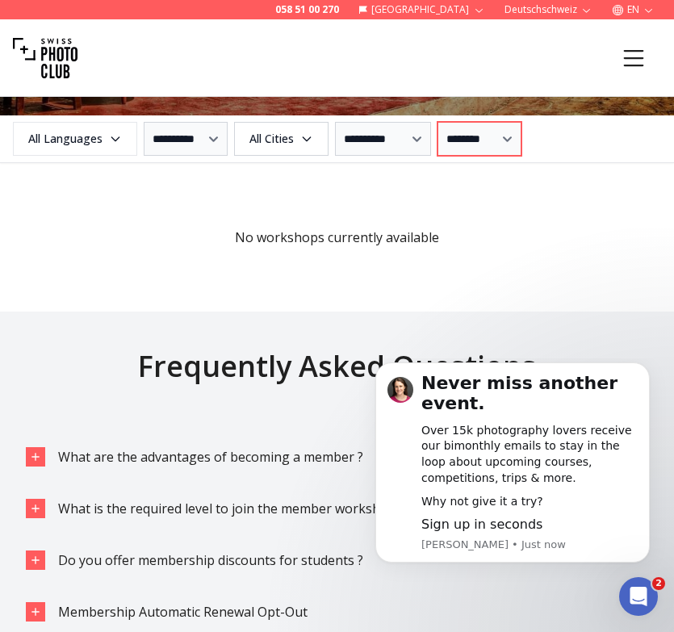
click at [517, 140] on select "**********" at bounding box center [480, 139] width 84 height 34
click at [505, 135] on select "**********" at bounding box center [480, 139] width 84 height 34
select select "**********"
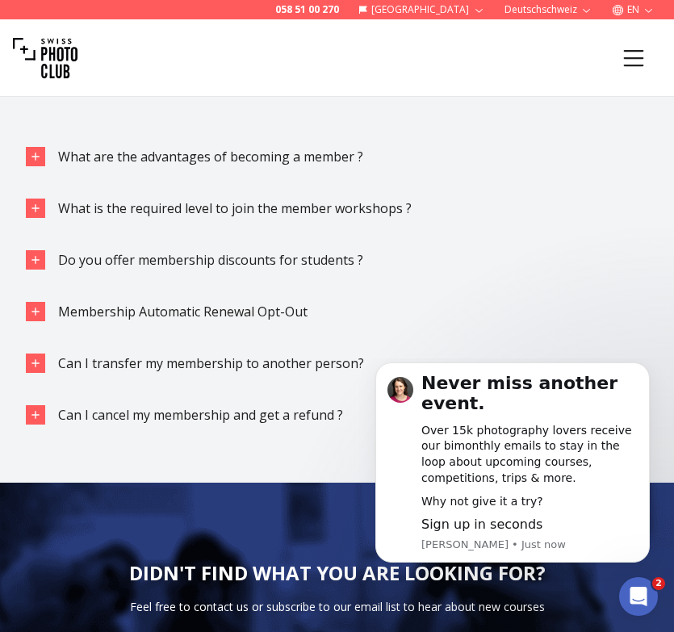
scroll to position [2523, 0]
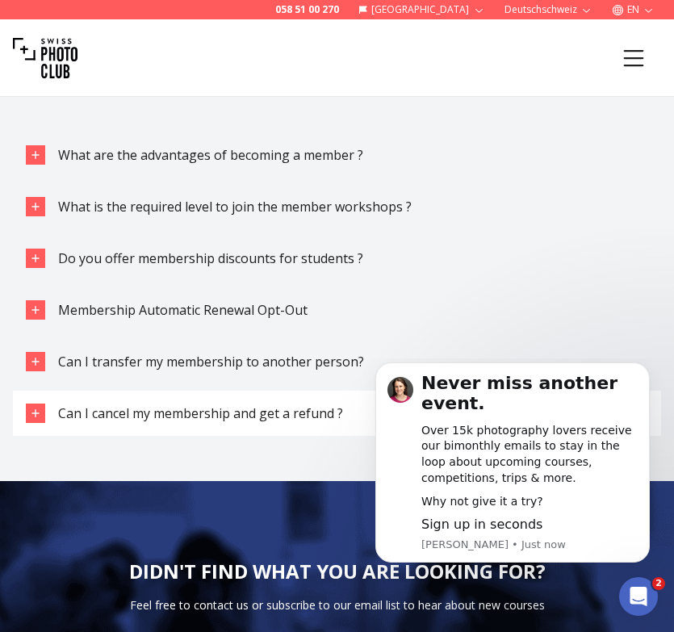
click at [94, 413] on span "Can I cancel my membership and get a refund ?" at bounding box center [200, 414] width 285 height 18
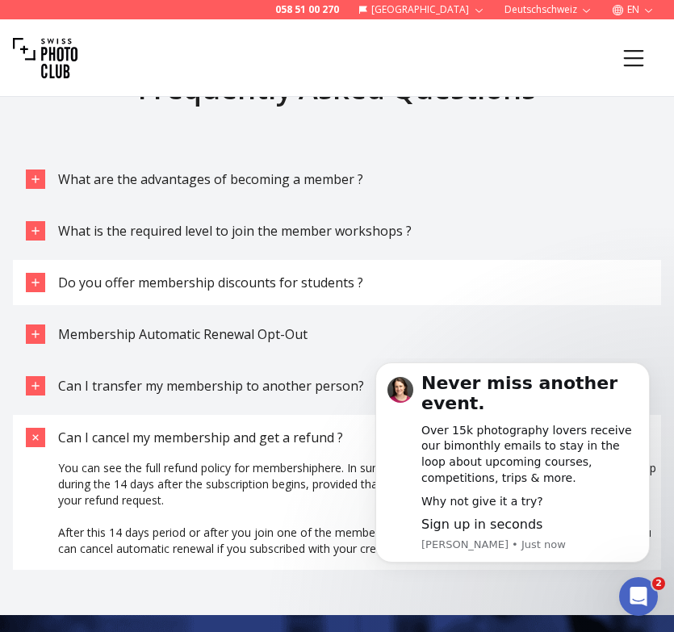
scroll to position [2493, 0]
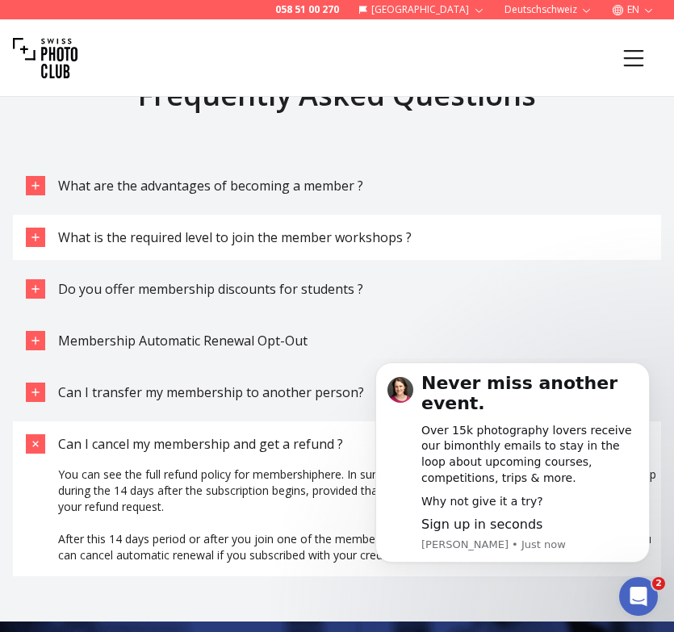
click at [100, 245] on div "What is the required level to join the member workshops ?" at bounding box center [235, 237] width 354 height 19
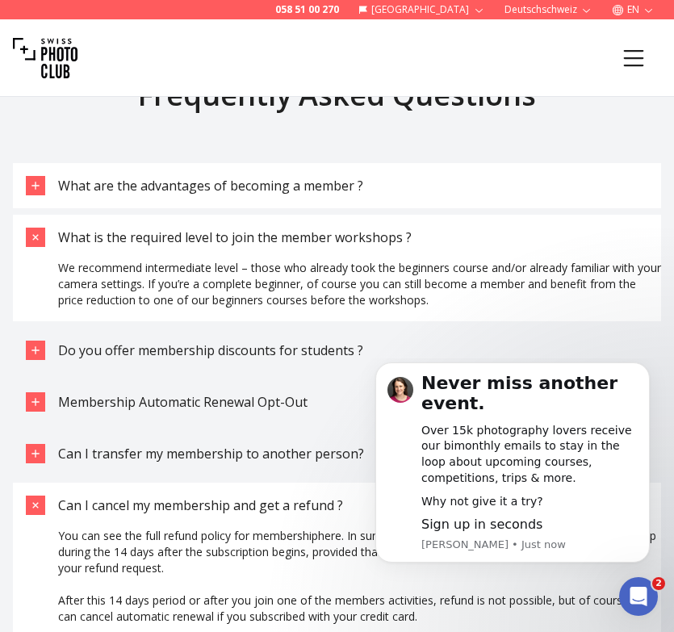
click at [100, 201] on button "What are the advantages of becoming a member ?" at bounding box center [337, 185] width 648 height 45
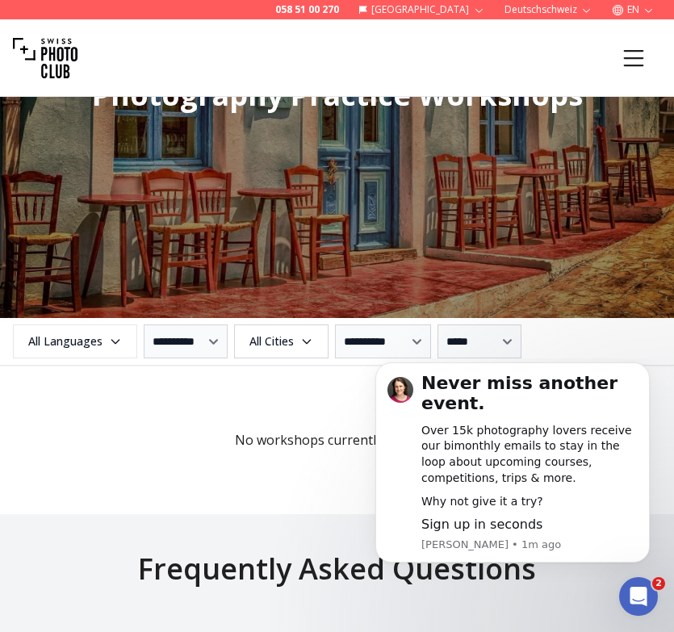
scroll to position [1869, 0]
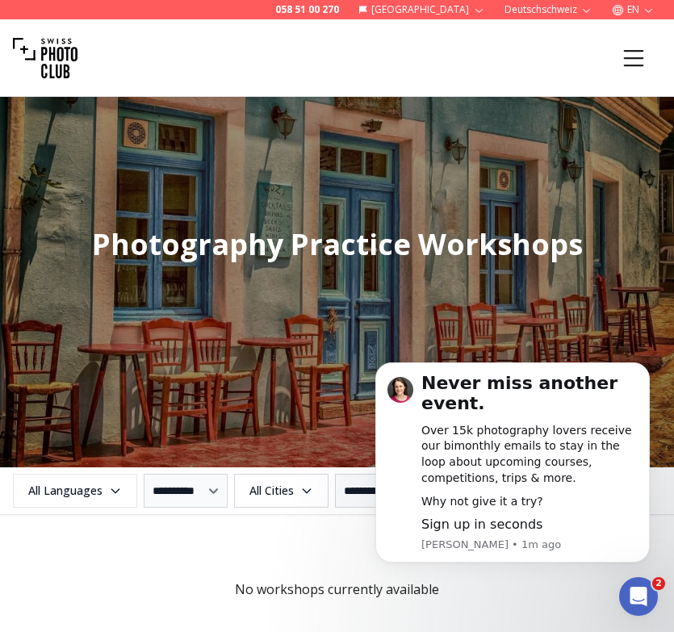
click at [623, 72] on icon "Menu" at bounding box center [633, 58] width 29 height 29
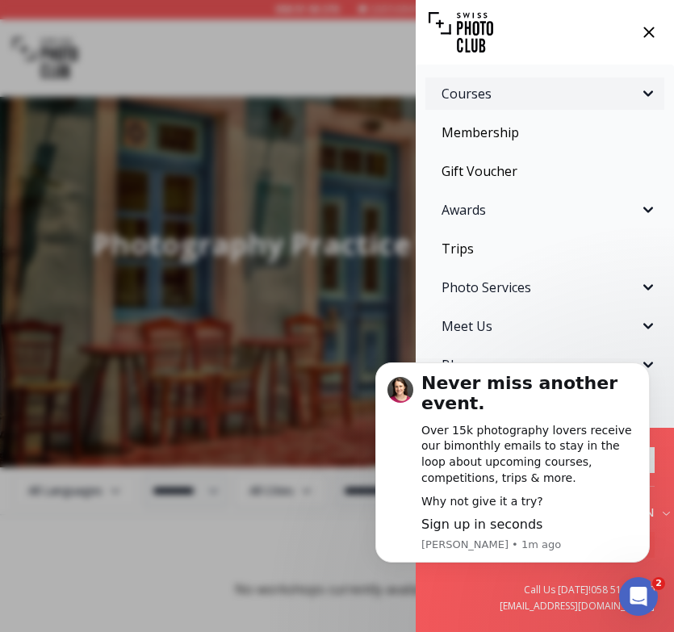
click at [510, 90] on span "Courses" at bounding box center [540, 93] width 197 height 19
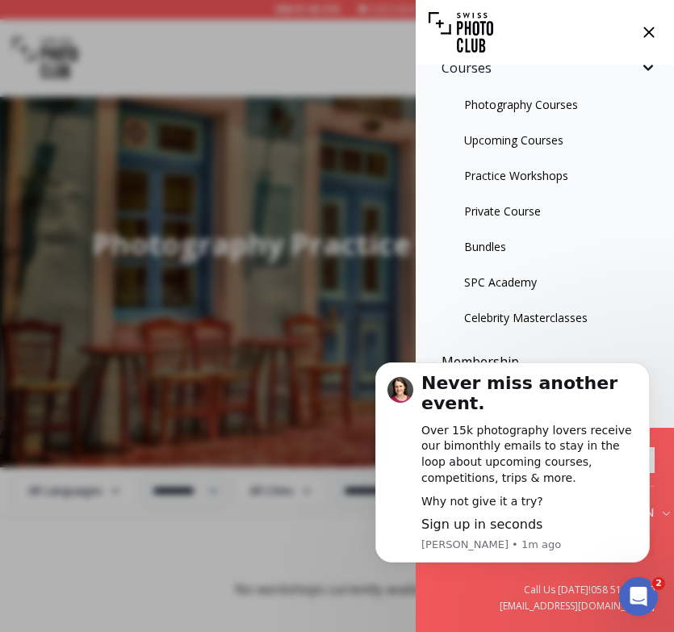
scroll to position [25, 0]
click at [495, 206] on link "Private Course" at bounding box center [545, 212] width 239 height 29
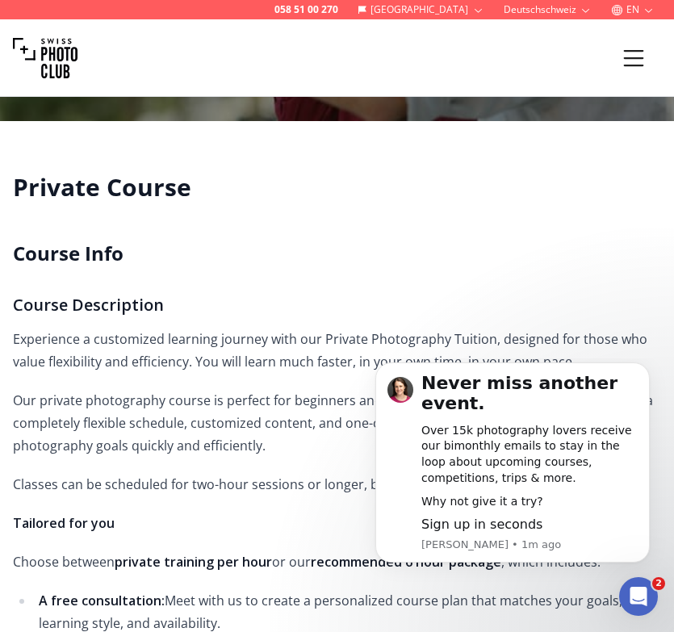
scroll to position [57, 0]
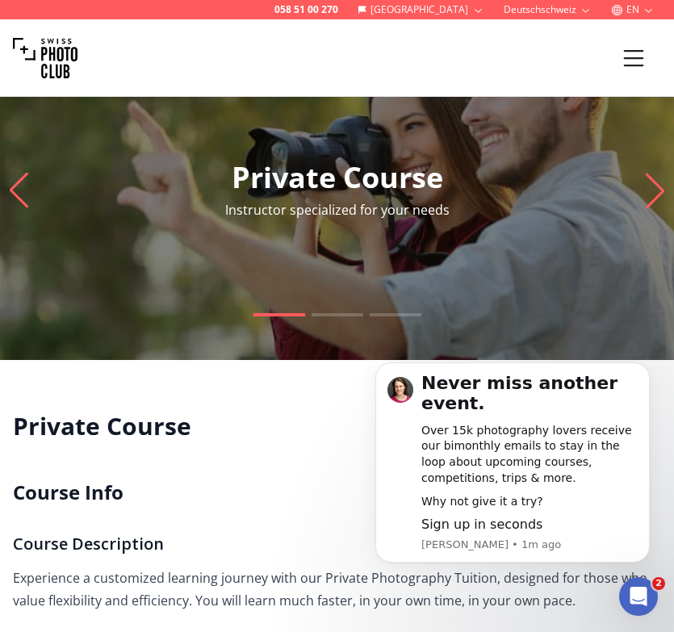
click at [639, 57] on icon "Menu" at bounding box center [633, 58] width 29 height 29
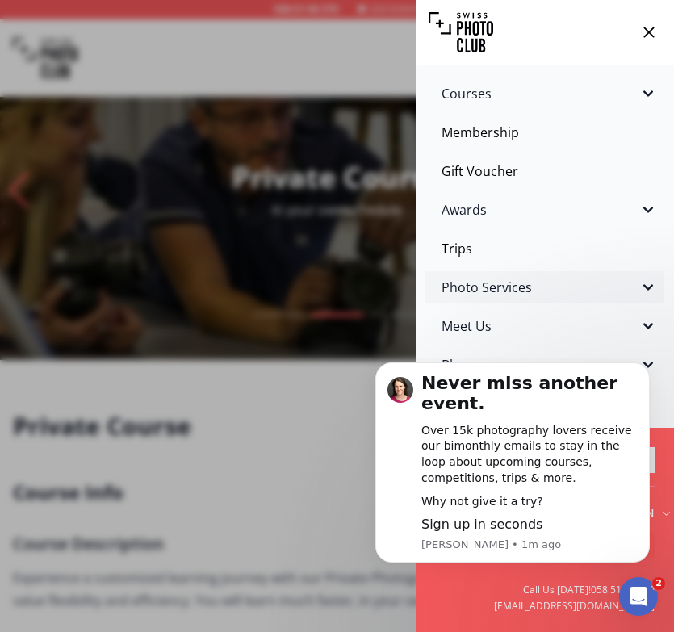
click at [477, 299] on button "Photo Services" at bounding box center [545, 287] width 239 height 32
click at [478, 92] on span "Courses" at bounding box center [540, 93] width 197 height 19
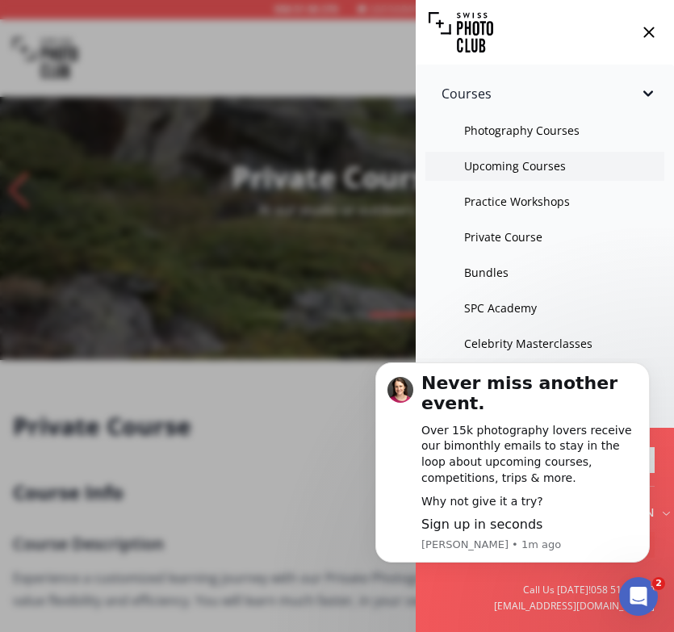
click at [483, 165] on link "Upcoming Courses" at bounding box center [545, 166] width 239 height 29
